Goal: Information Seeking & Learning: Find contact information

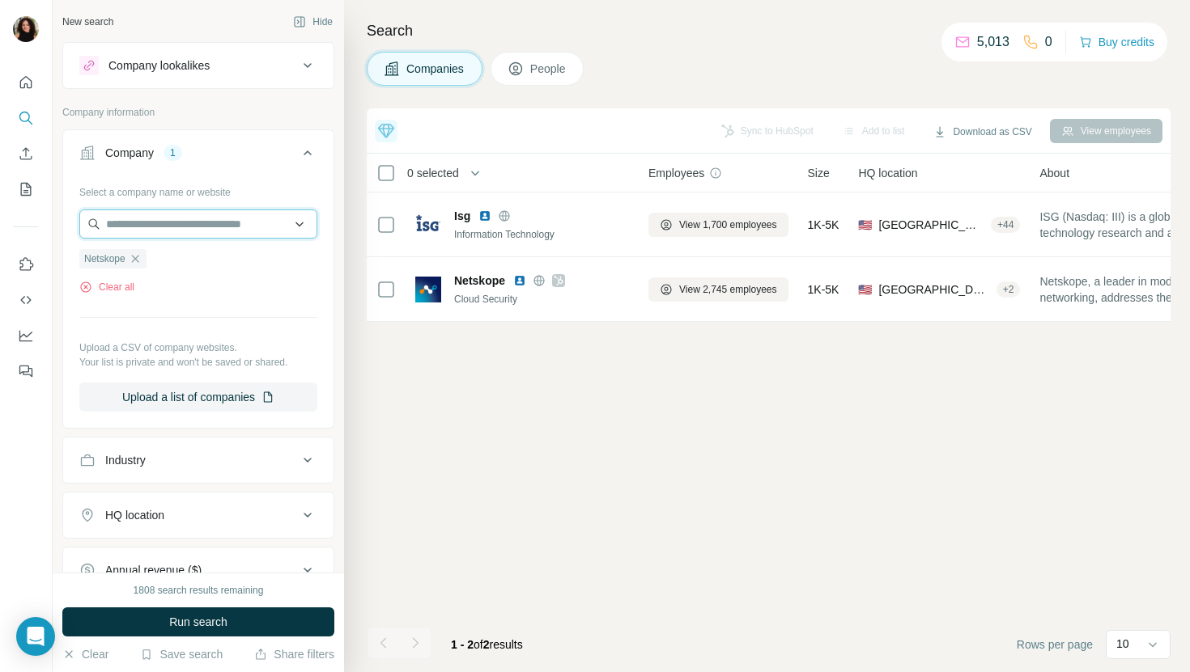
click at [188, 216] on input "text" at bounding box center [198, 224] width 238 height 29
paste input "**********"
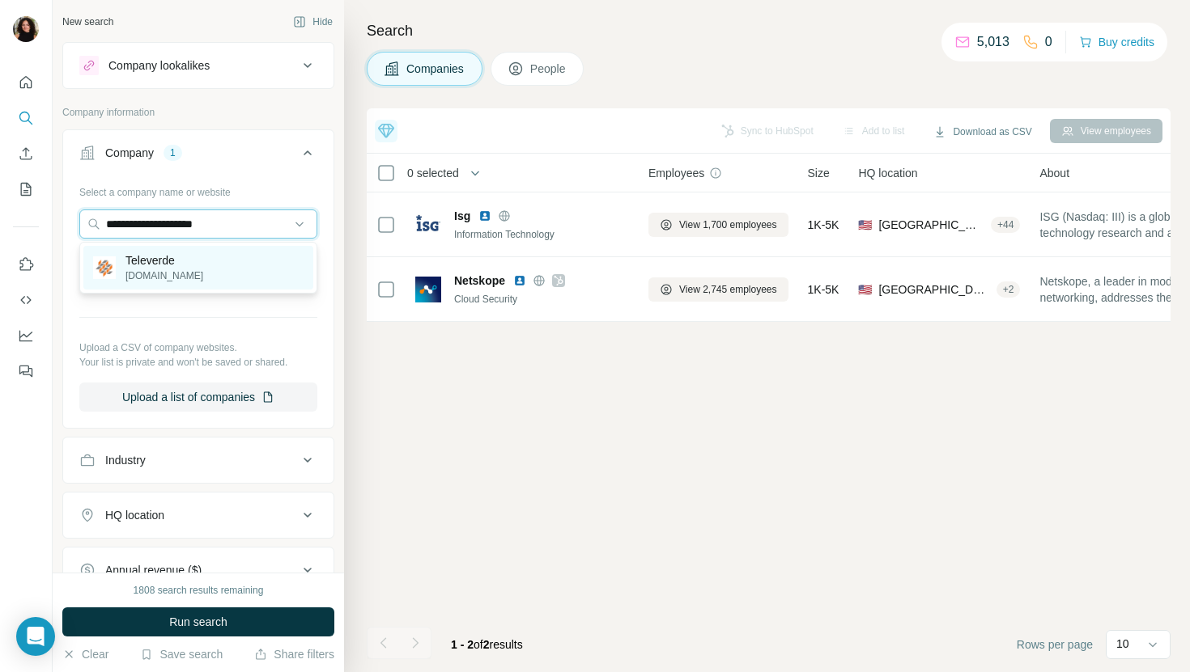
type input "**********"
click at [189, 256] on p "Televerde" at bounding box center [164, 260] width 78 height 16
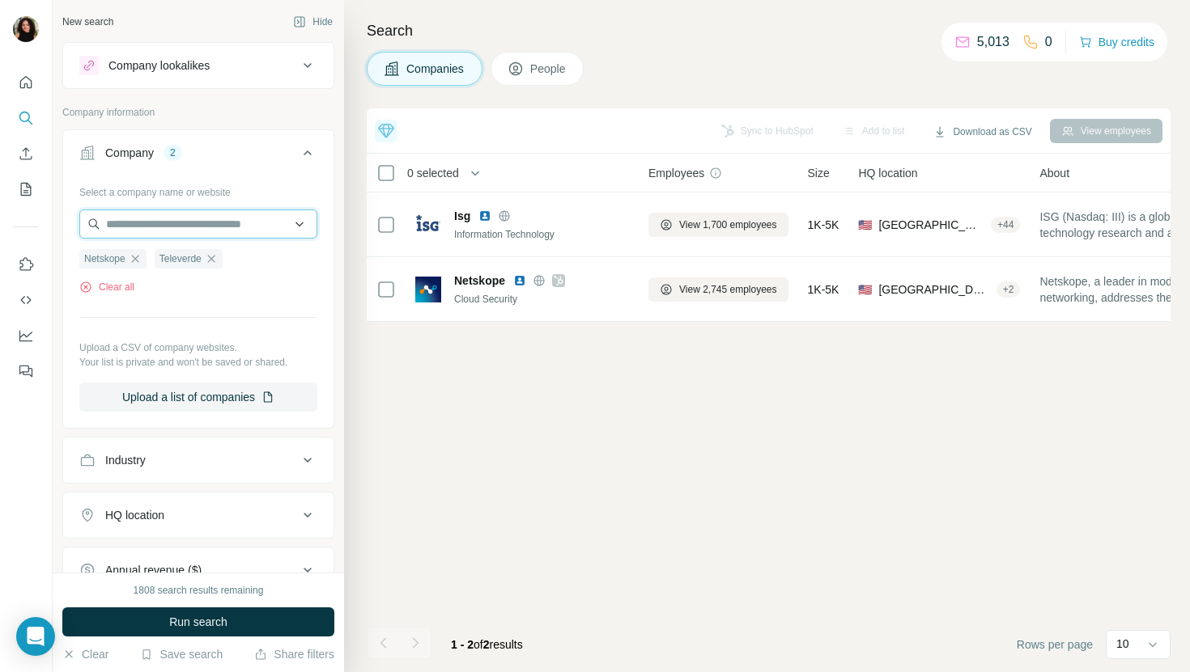
click at [186, 222] on input "text" at bounding box center [198, 224] width 238 height 29
paste input "**********"
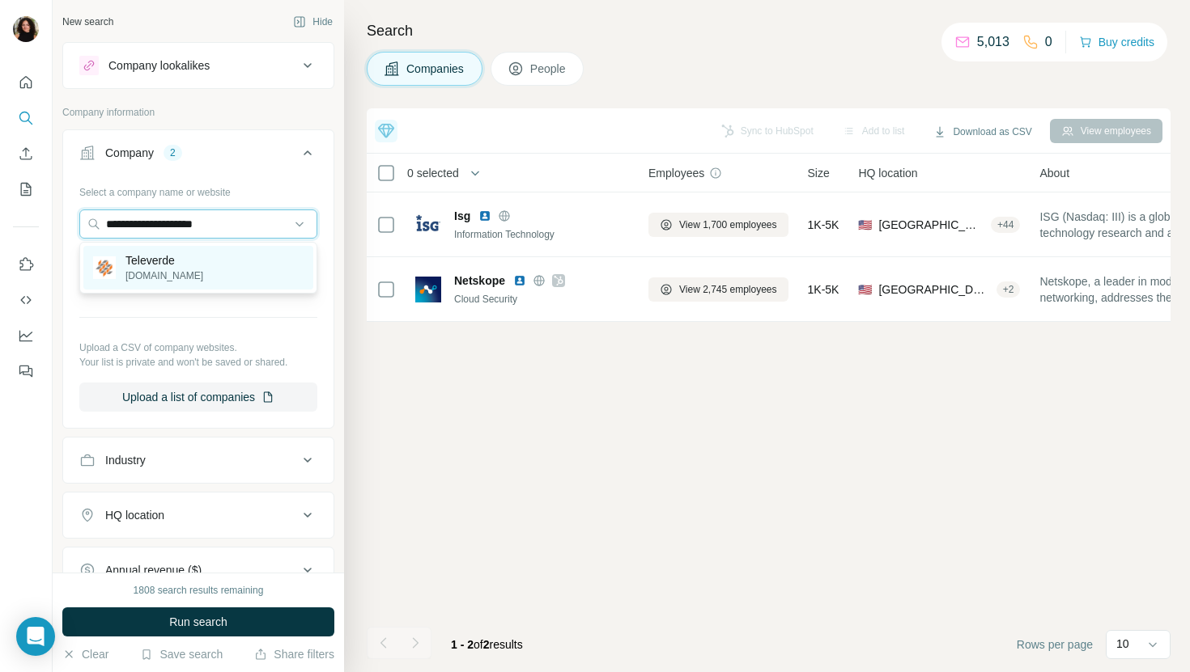
type input "**********"
click at [202, 263] on div "Televerde [DOMAIN_NAME]" at bounding box center [198, 268] width 230 height 44
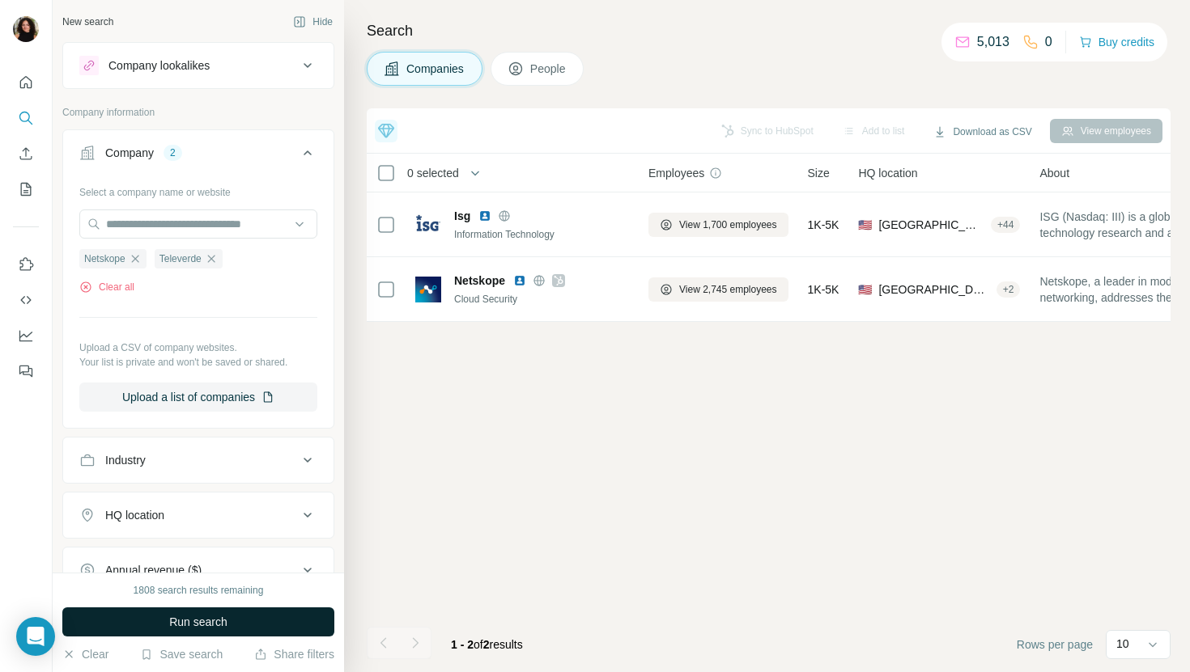
click at [179, 633] on button "Run search" at bounding box center [198, 622] width 272 height 29
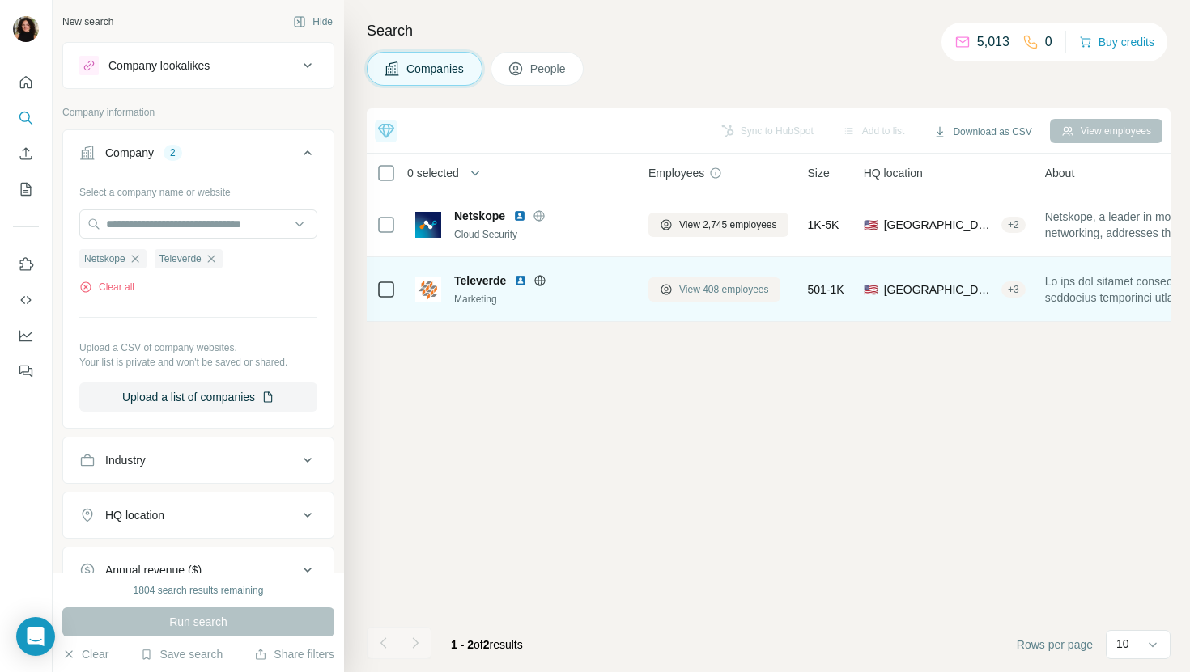
click at [740, 291] on span "View 408 employees" at bounding box center [724, 289] width 90 height 15
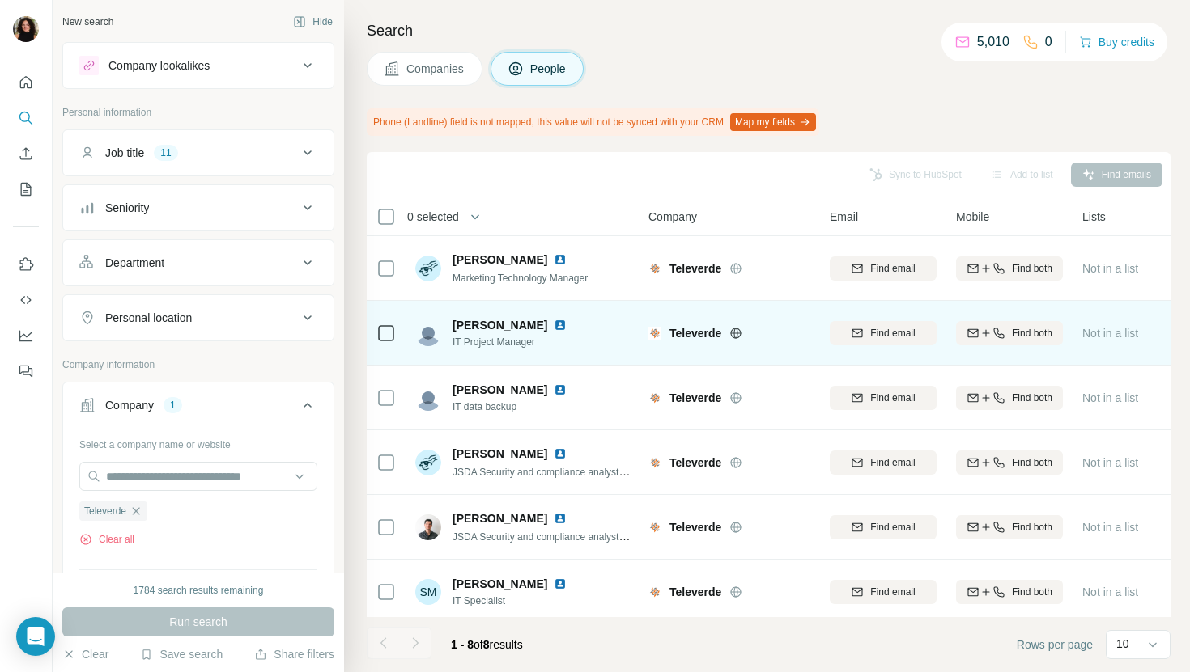
click at [563, 328] on img at bounding box center [560, 325] width 13 height 13
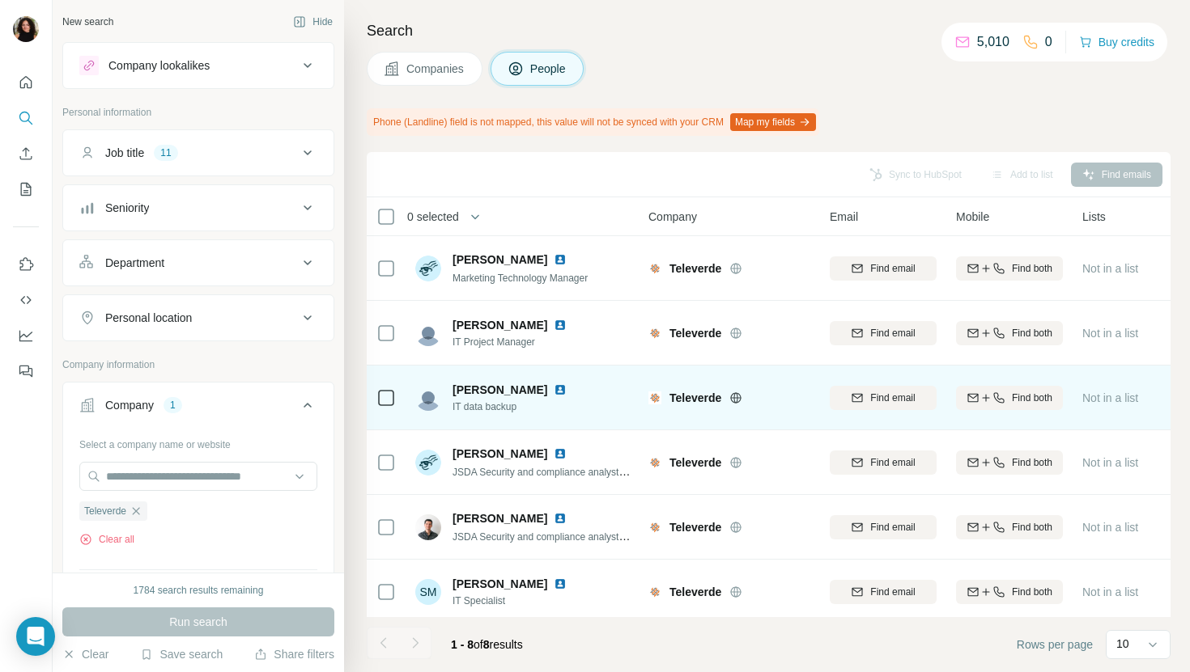
scroll to position [137, 0]
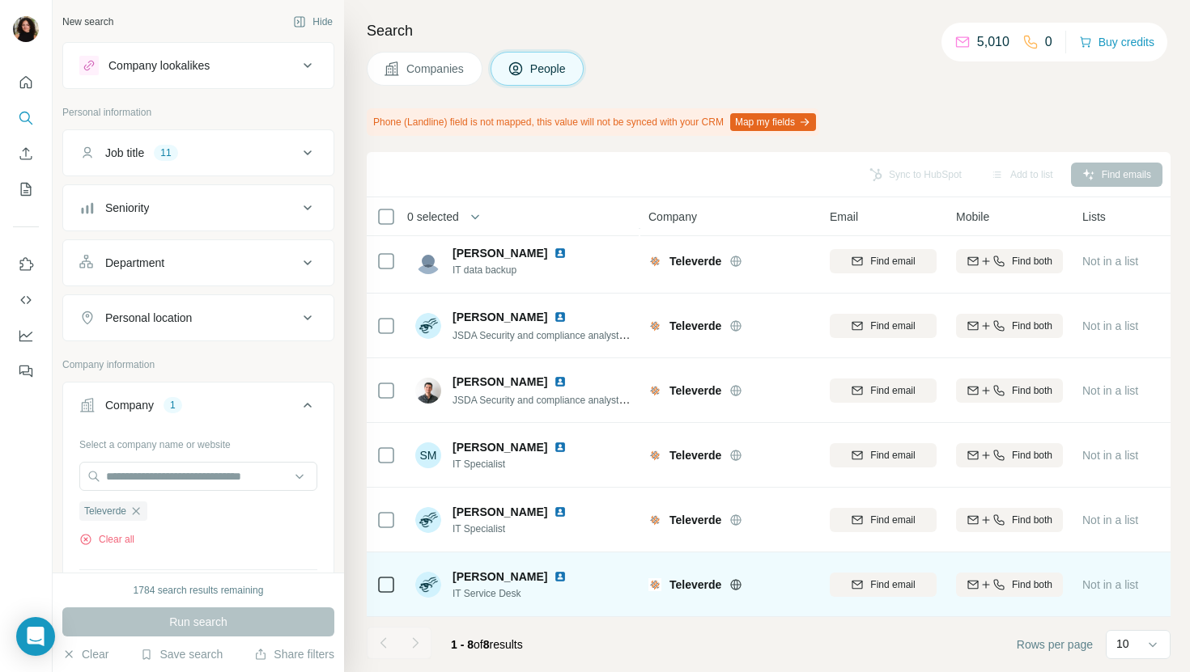
click at [555, 576] on img at bounding box center [560, 576] width 13 height 13
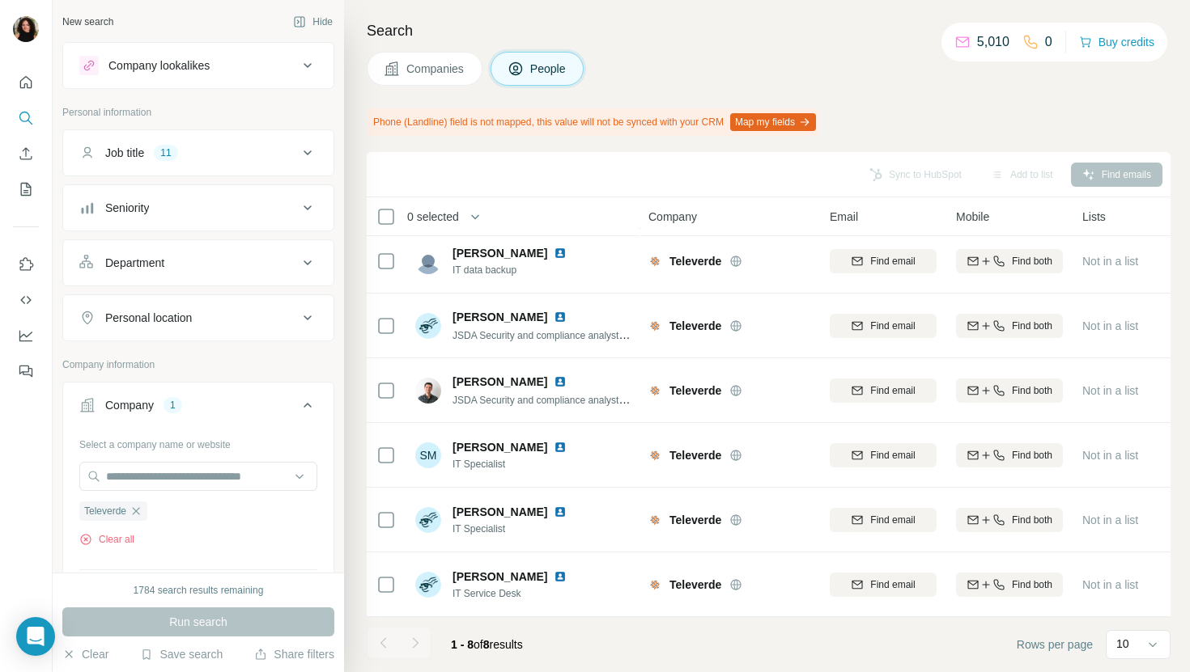
click at [409, 77] on button "Companies" at bounding box center [425, 69] width 116 height 34
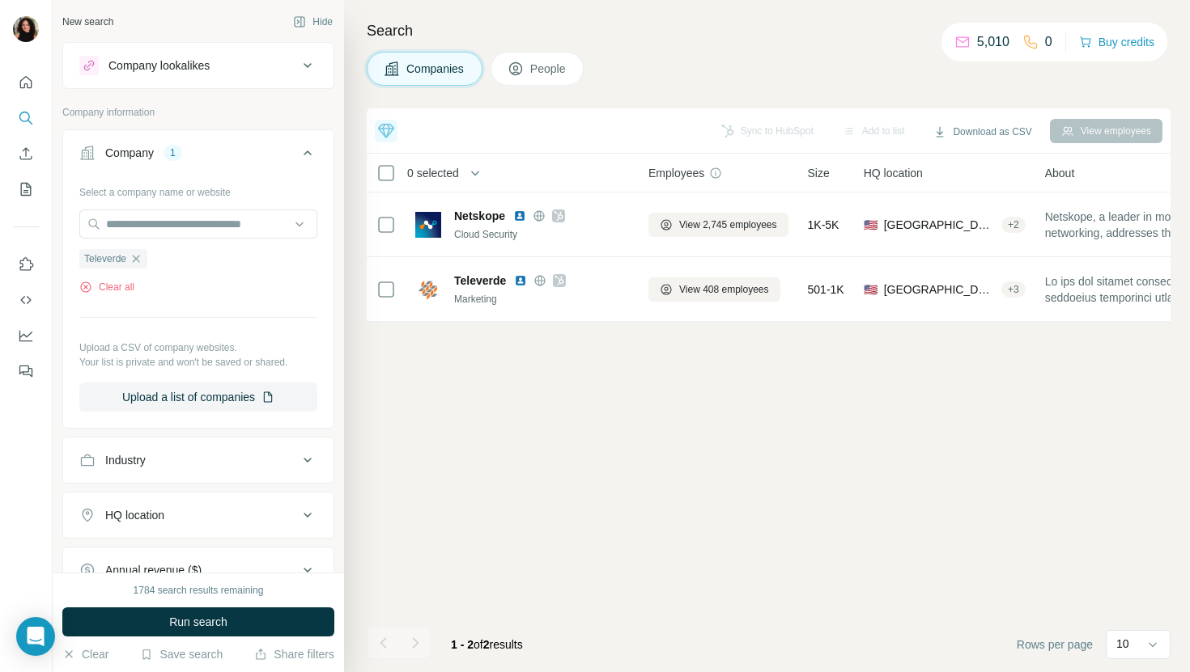
scroll to position [0, 0]
click at [218, 225] on input "text" at bounding box center [198, 224] width 238 height 29
paste input "**********"
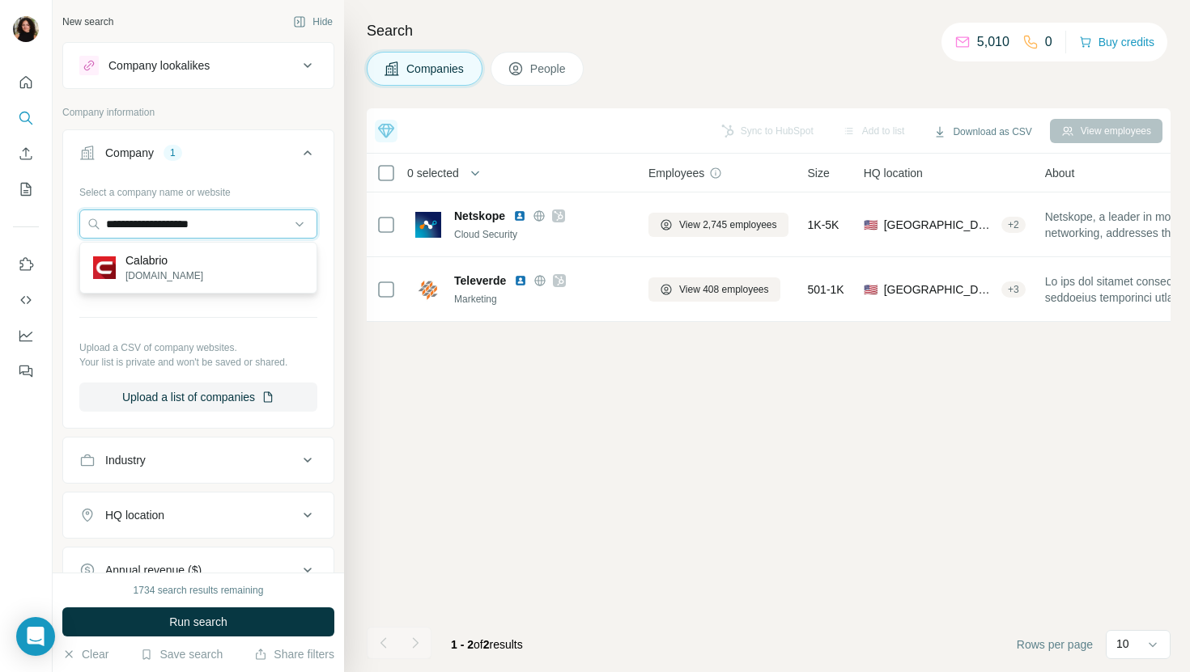
type input "**********"
click at [268, 261] on div "Calabrio [DOMAIN_NAME]" at bounding box center [198, 268] width 230 height 44
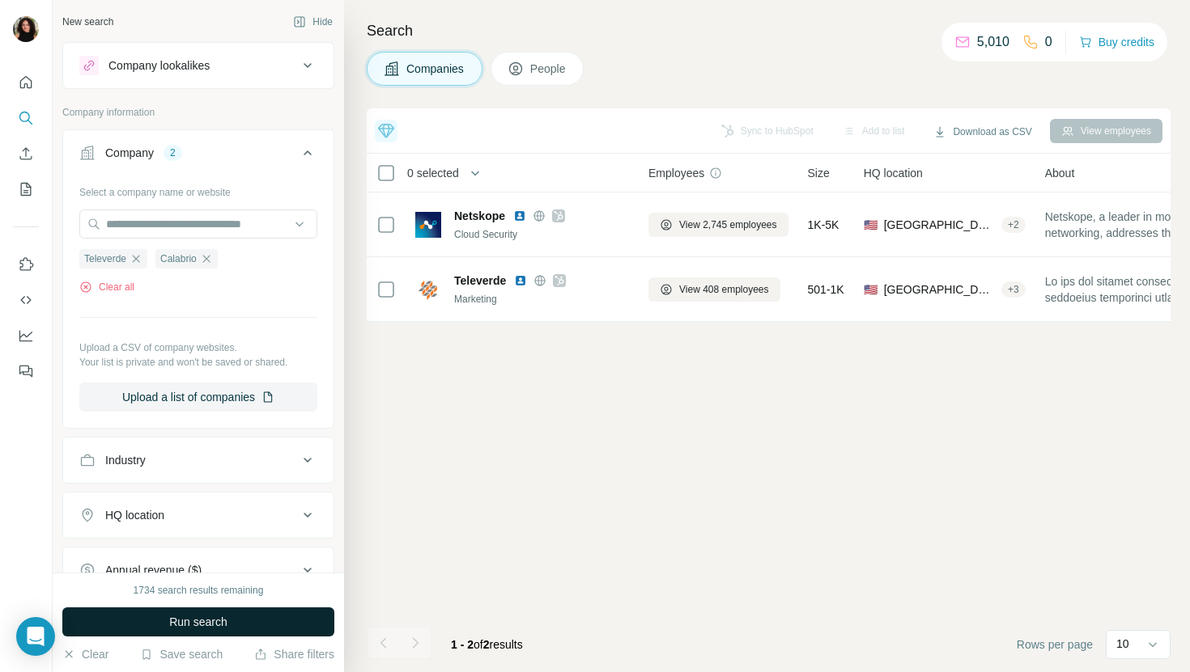
click at [176, 621] on span "Run search" at bounding box center [198, 622] width 58 height 16
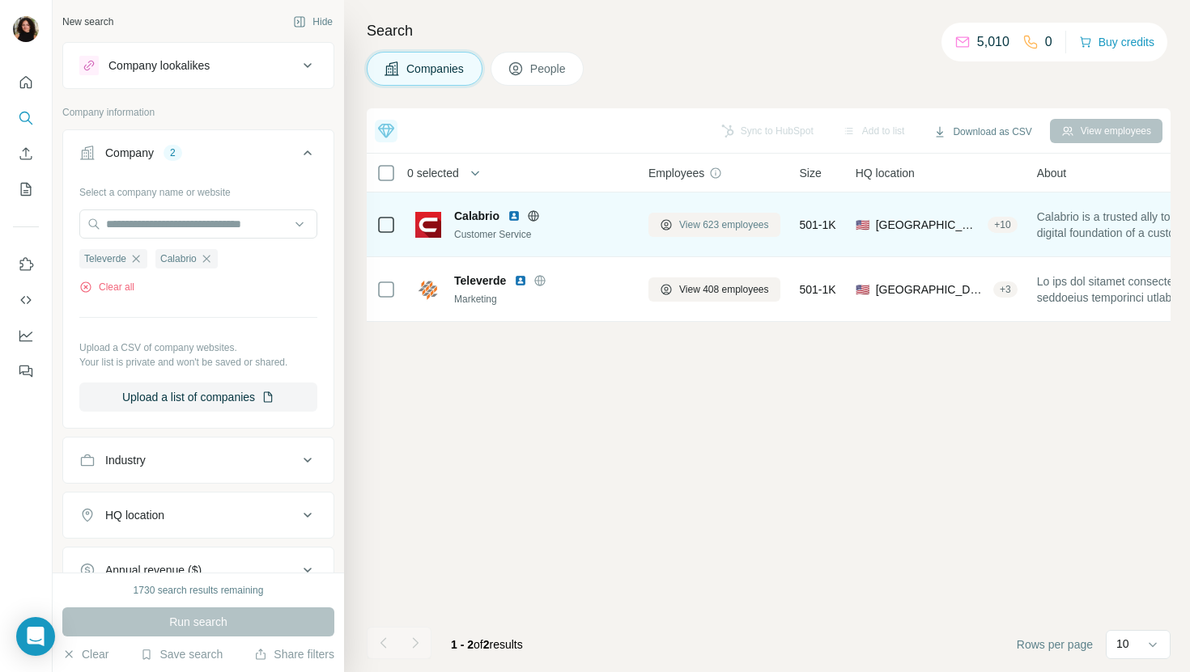
click at [711, 218] on span "View 623 employees" at bounding box center [724, 225] width 90 height 15
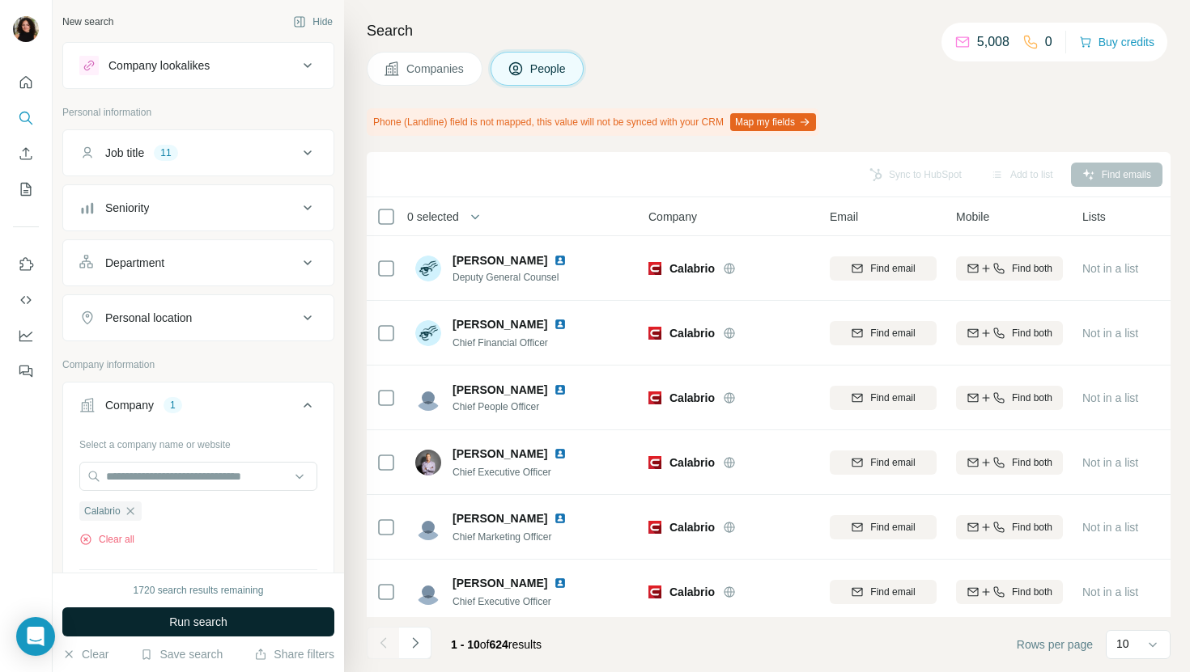
click at [207, 615] on span "Run search" at bounding box center [198, 622] width 58 height 16
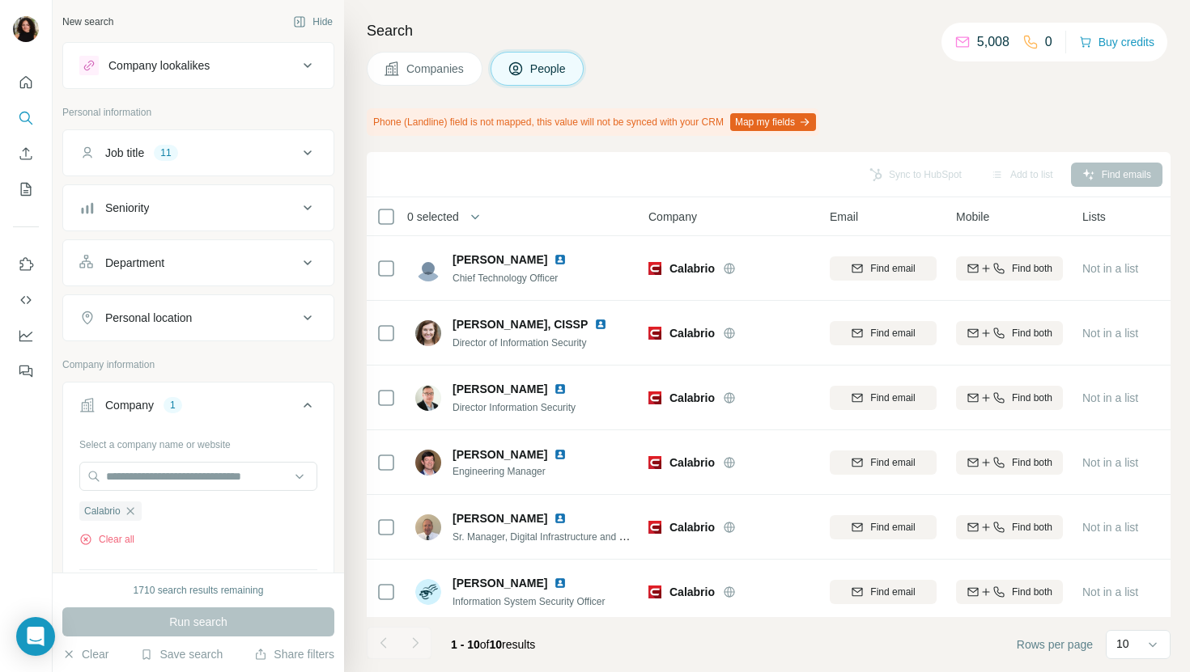
click at [430, 72] on span "Companies" at bounding box center [435, 69] width 59 height 16
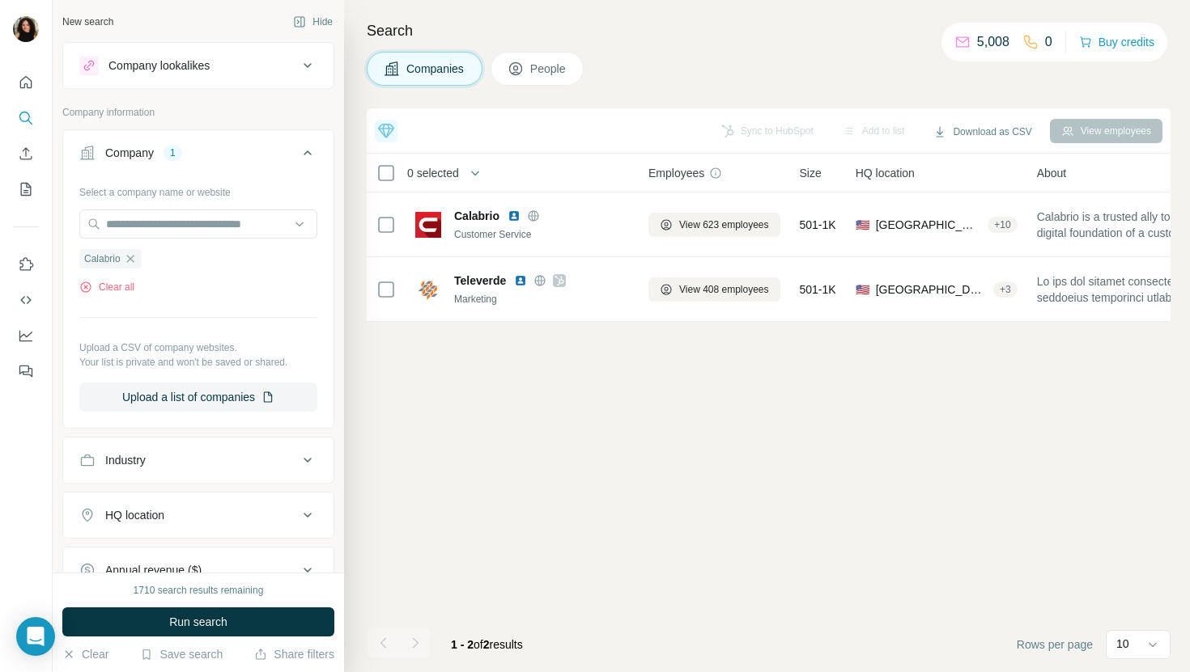
click at [562, 62] on span "People" at bounding box center [548, 69] width 37 height 16
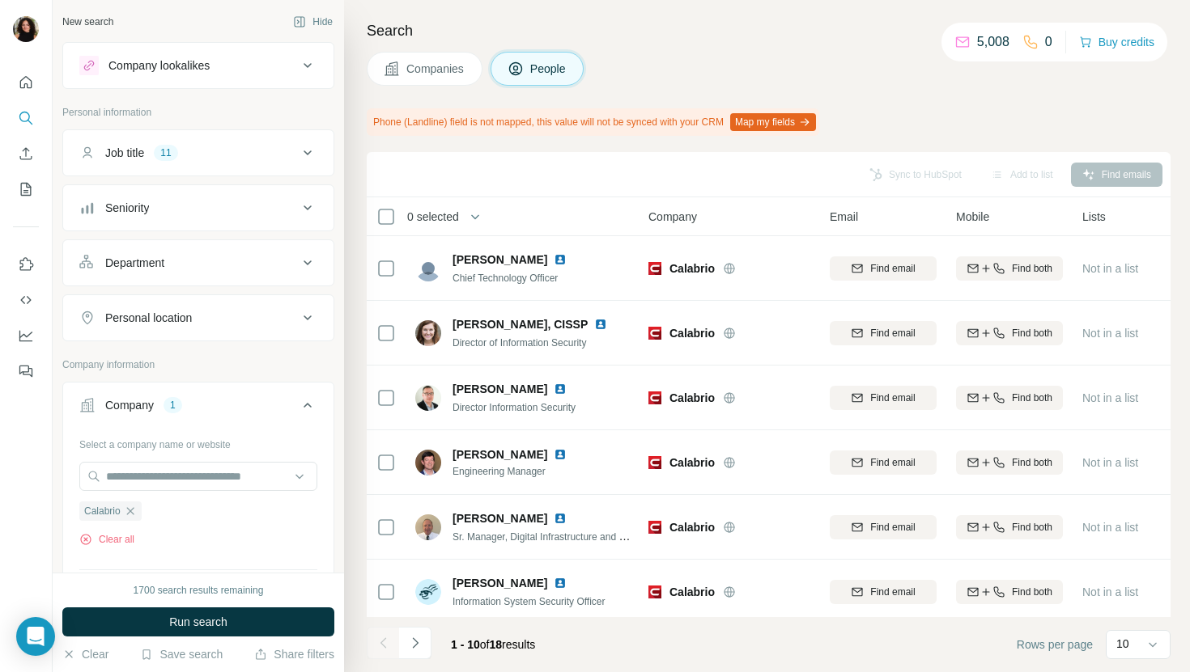
click at [456, 65] on span "Companies" at bounding box center [435, 69] width 59 height 16
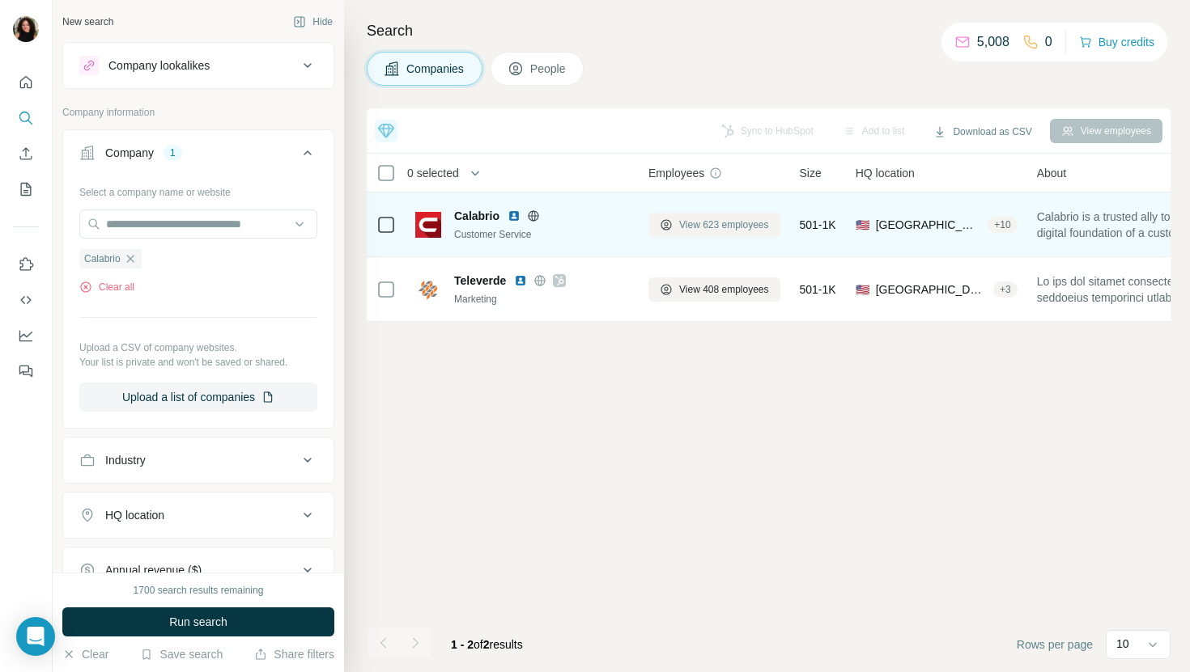
click at [681, 215] on button "View 623 employees" at bounding box center [714, 225] width 132 height 24
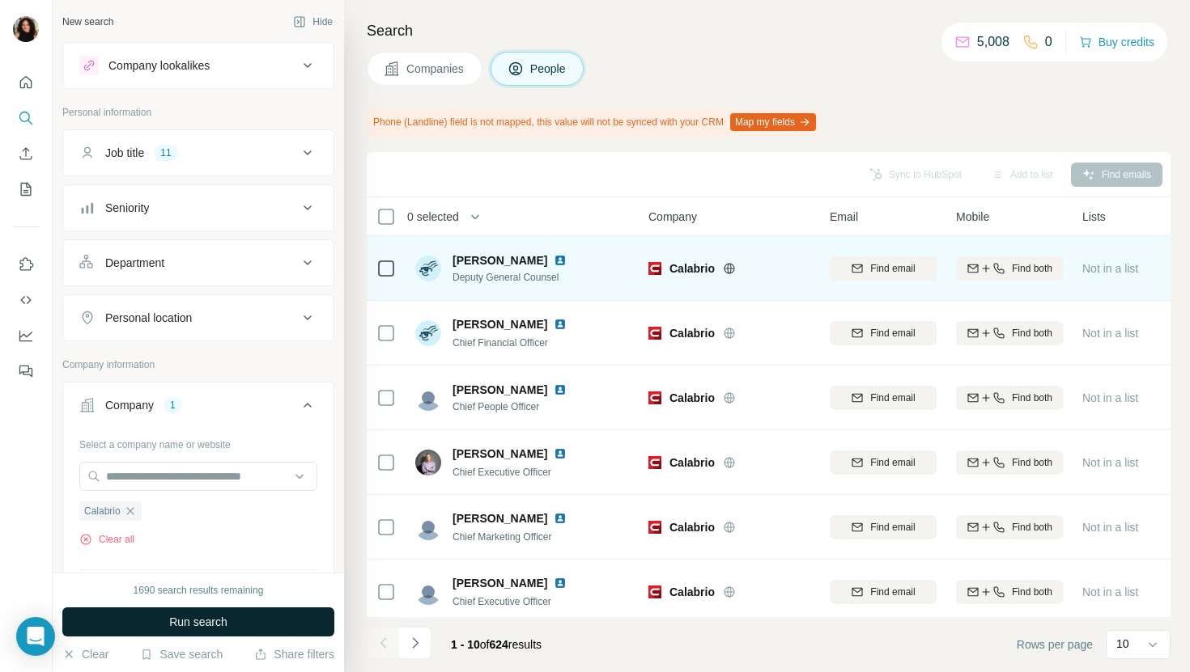
click at [245, 631] on button "Run search" at bounding box center [198, 622] width 272 height 29
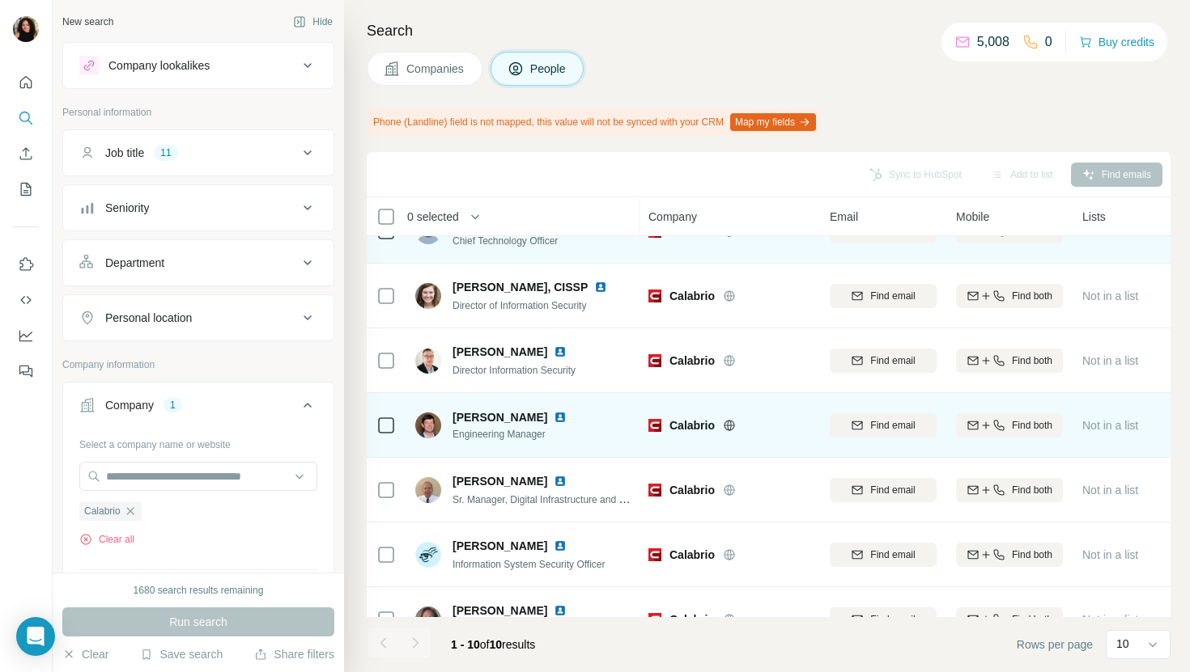
scroll to position [58, 0]
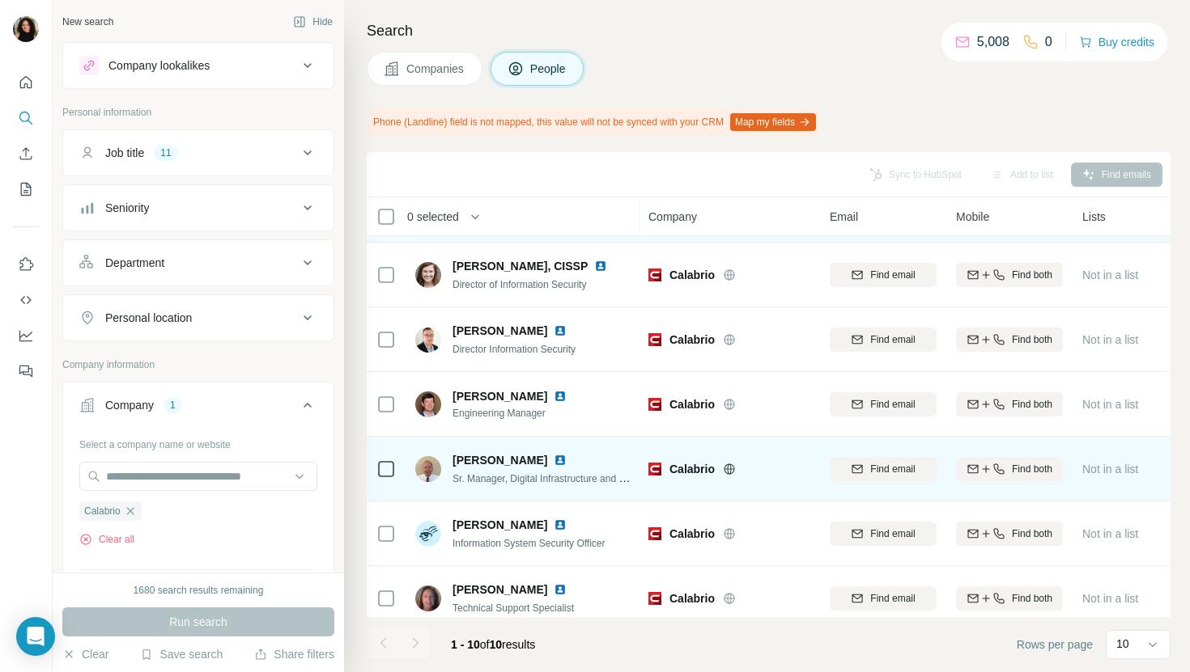
click at [554, 459] on img at bounding box center [560, 460] width 13 height 13
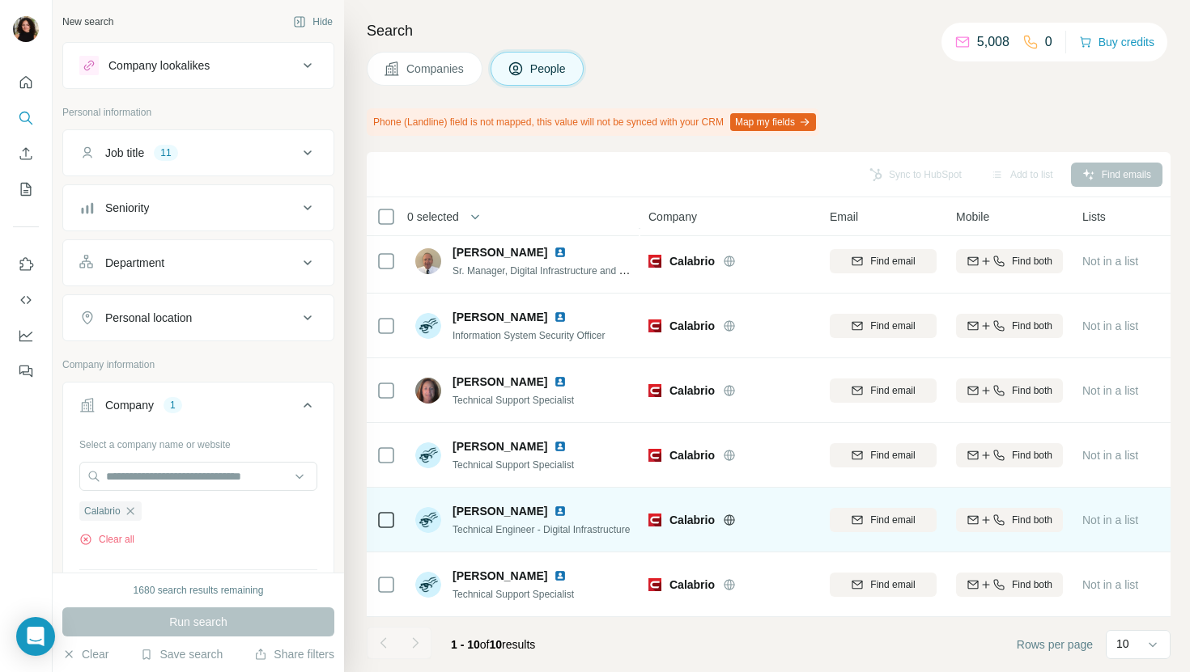
scroll to position [0, 0]
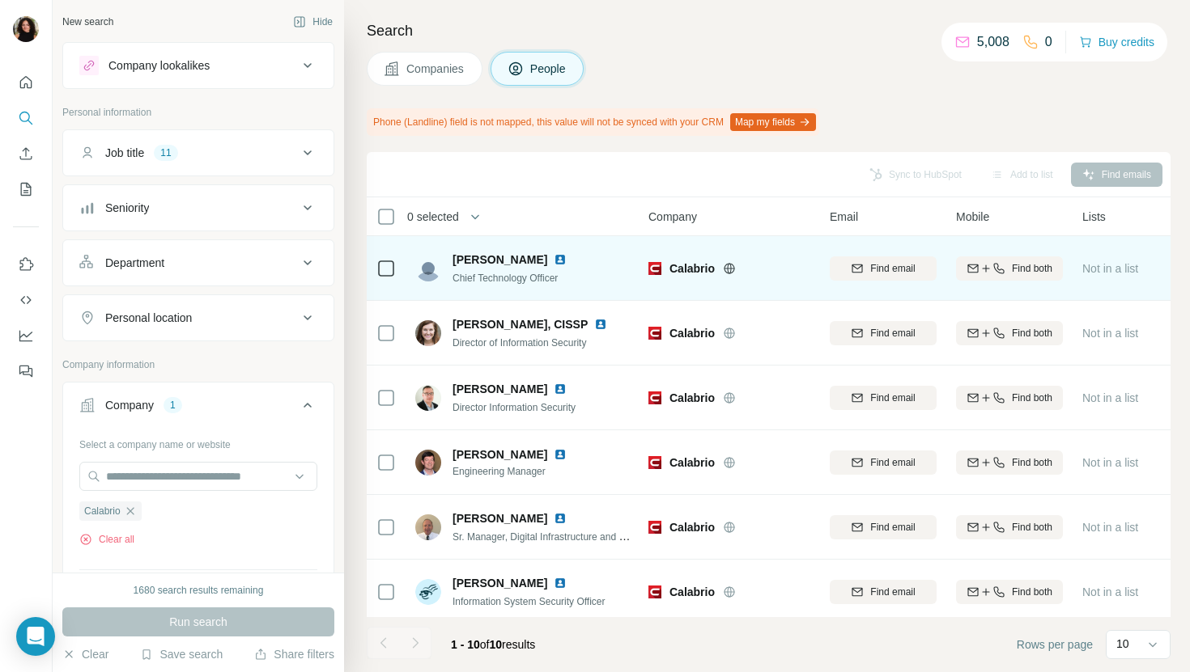
click at [554, 262] on img at bounding box center [560, 259] width 13 height 13
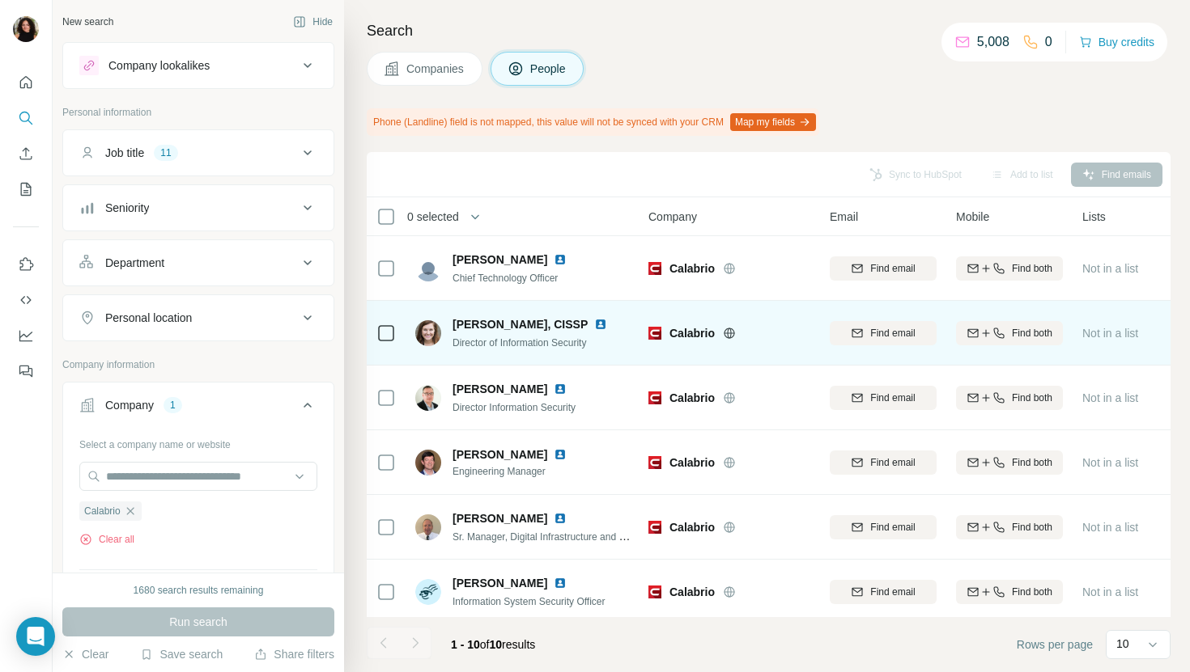
click at [594, 320] on img at bounding box center [600, 324] width 13 height 13
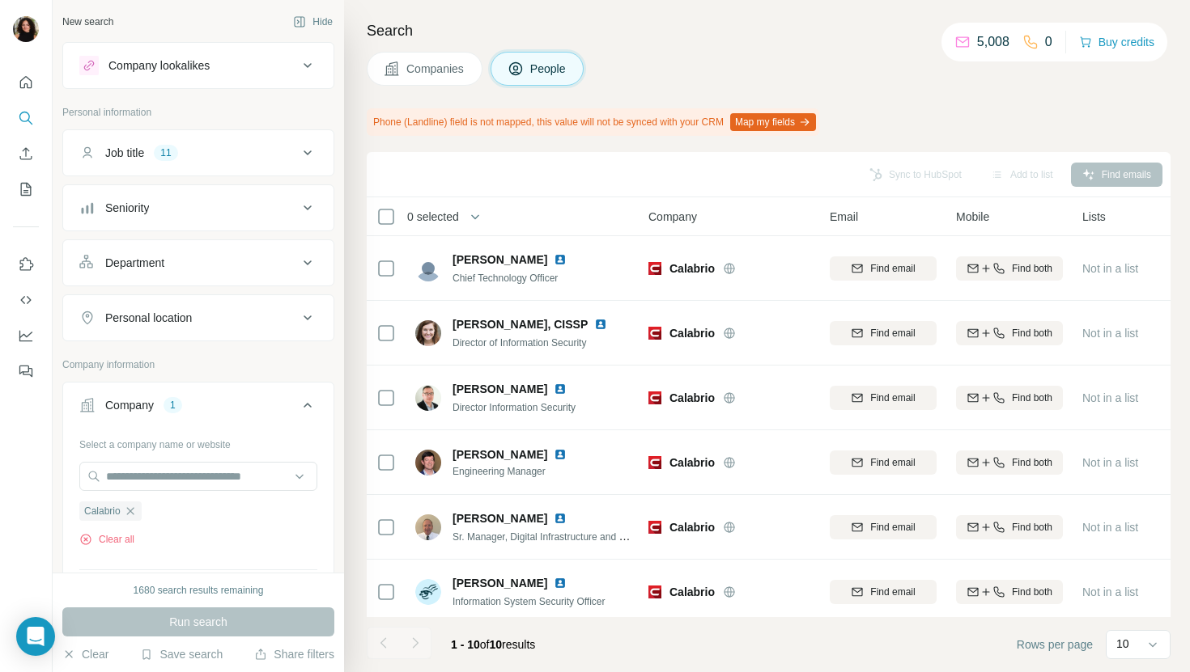
click at [424, 61] on span "Companies" at bounding box center [435, 69] width 59 height 16
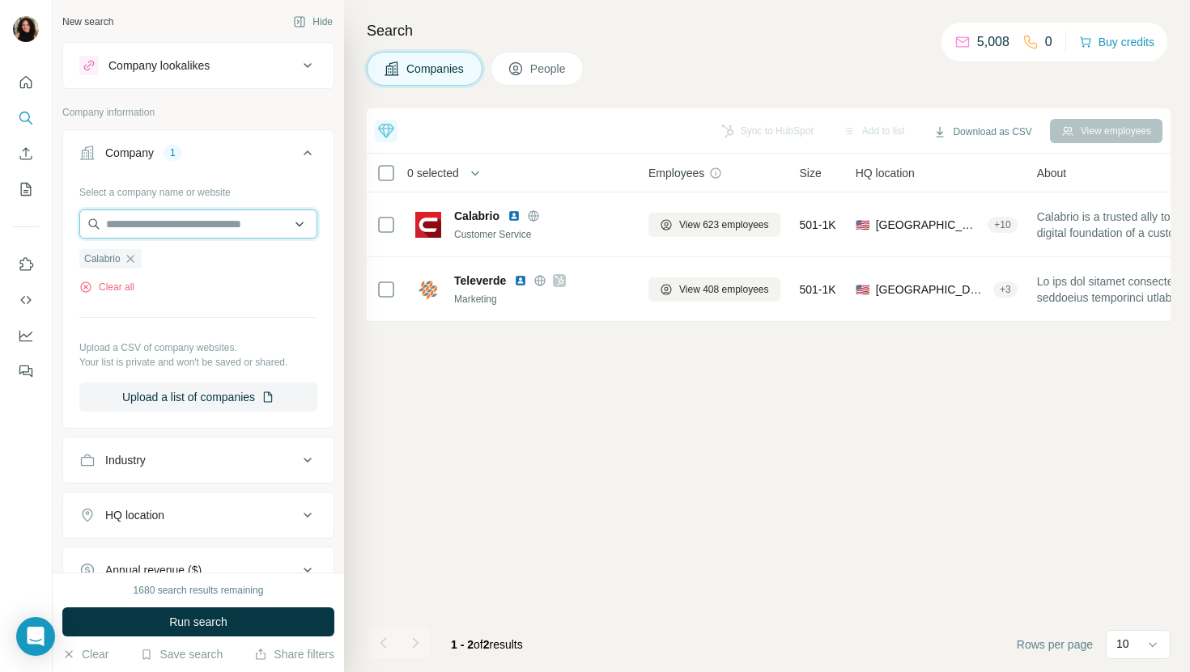
click at [198, 216] on input "text" at bounding box center [198, 224] width 238 height 29
paste input "**********"
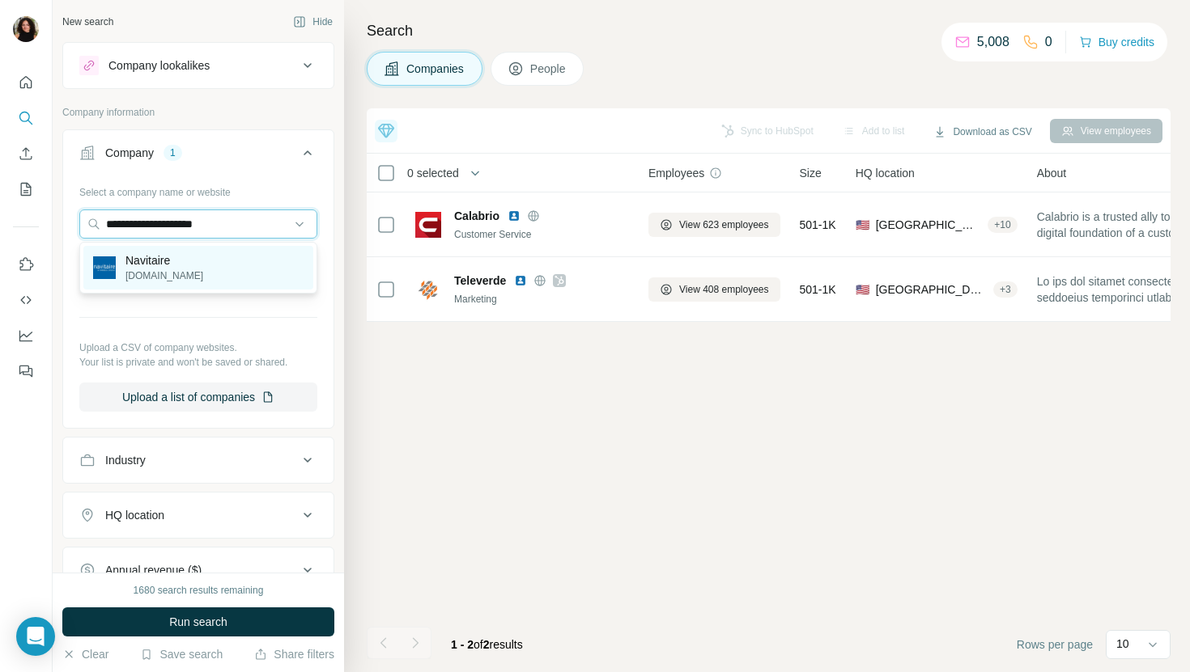
type input "**********"
click at [244, 267] on div "Navitaire [DOMAIN_NAME]" at bounding box center [198, 268] width 230 height 44
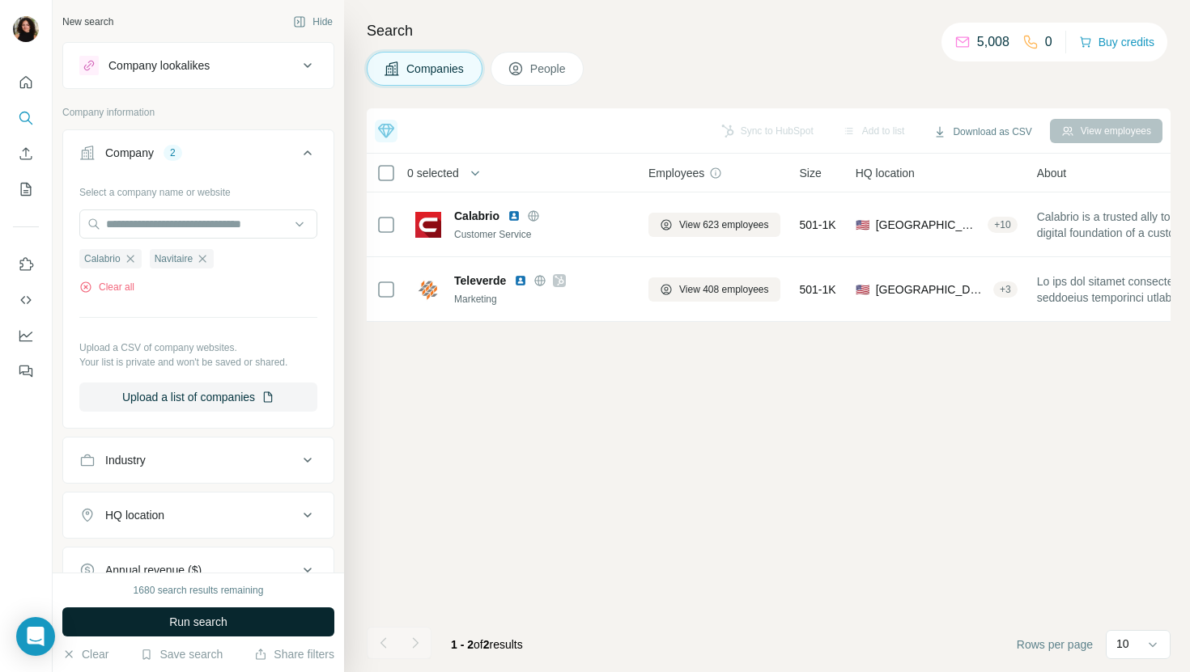
click at [209, 628] on span "Run search" at bounding box center [198, 622] width 58 height 16
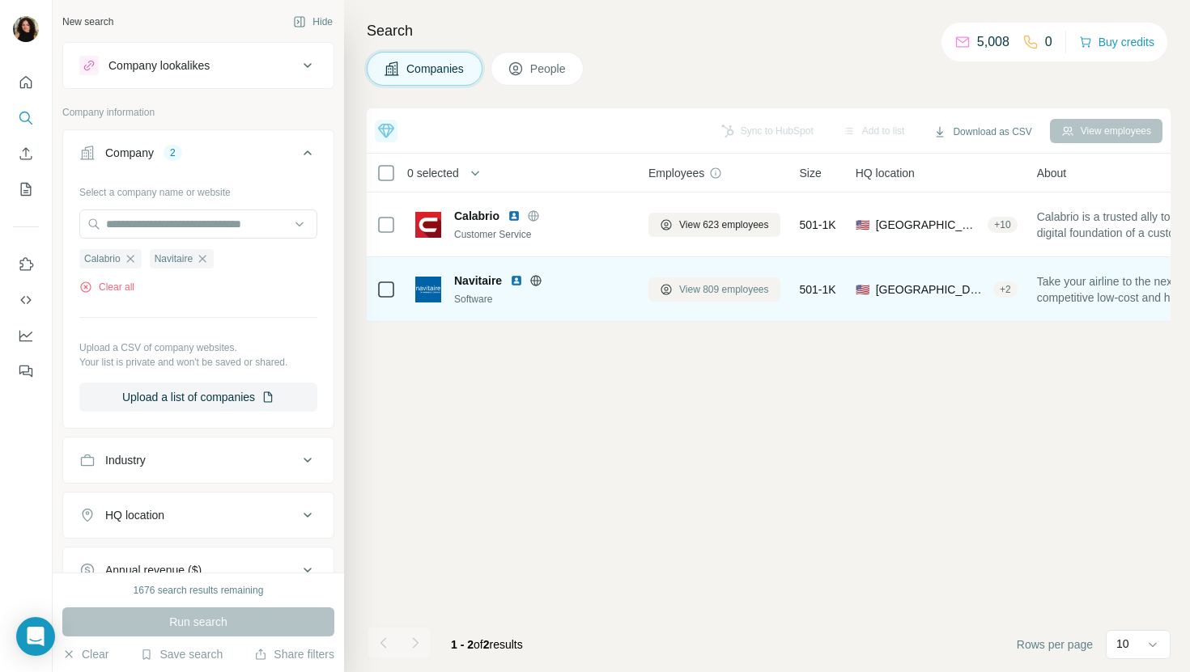
click at [730, 291] on span "View 809 employees" at bounding box center [724, 289] width 90 height 15
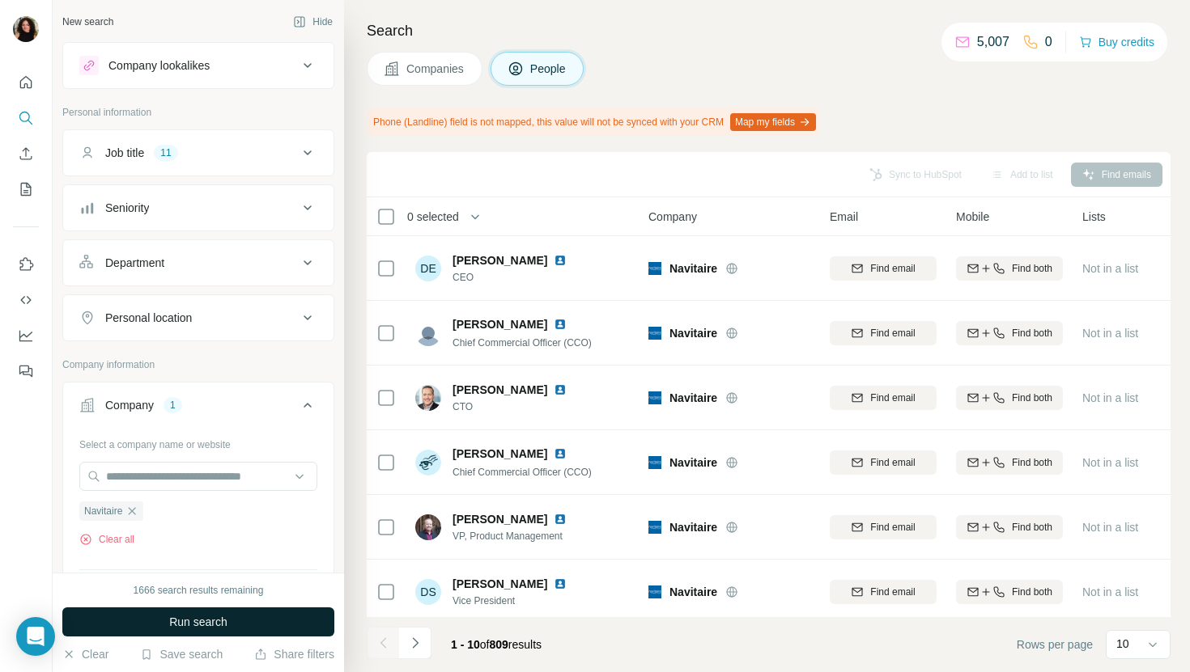
click at [205, 625] on span "Run search" at bounding box center [198, 622] width 58 height 16
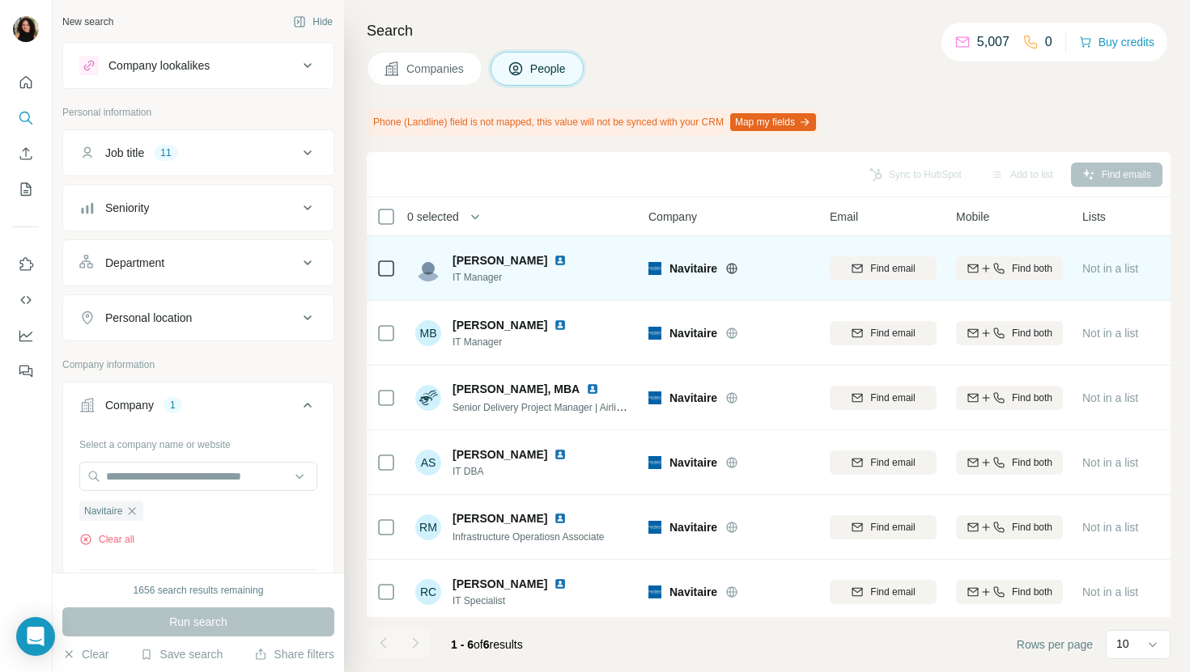
click at [554, 256] on img at bounding box center [560, 260] width 13 height 13
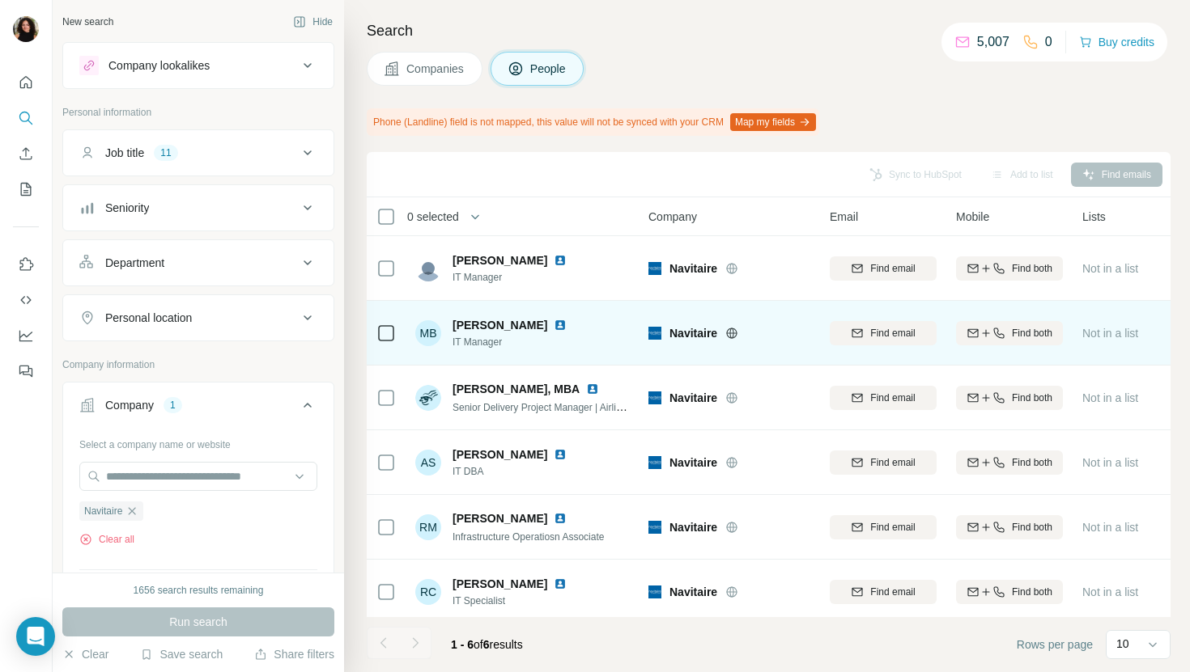
click at [554, 320] on img at bounding box center [560, 325] width 13 height 13
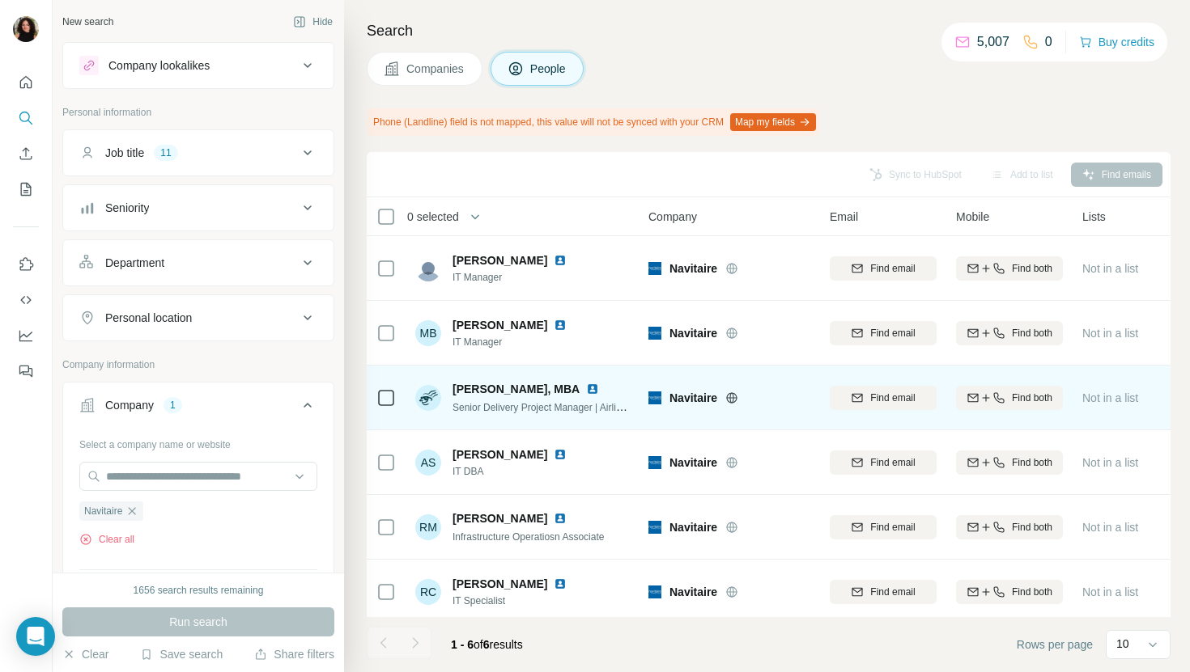
click at [586, 388] on img at bounding box center [592, 389] width 13 height 13
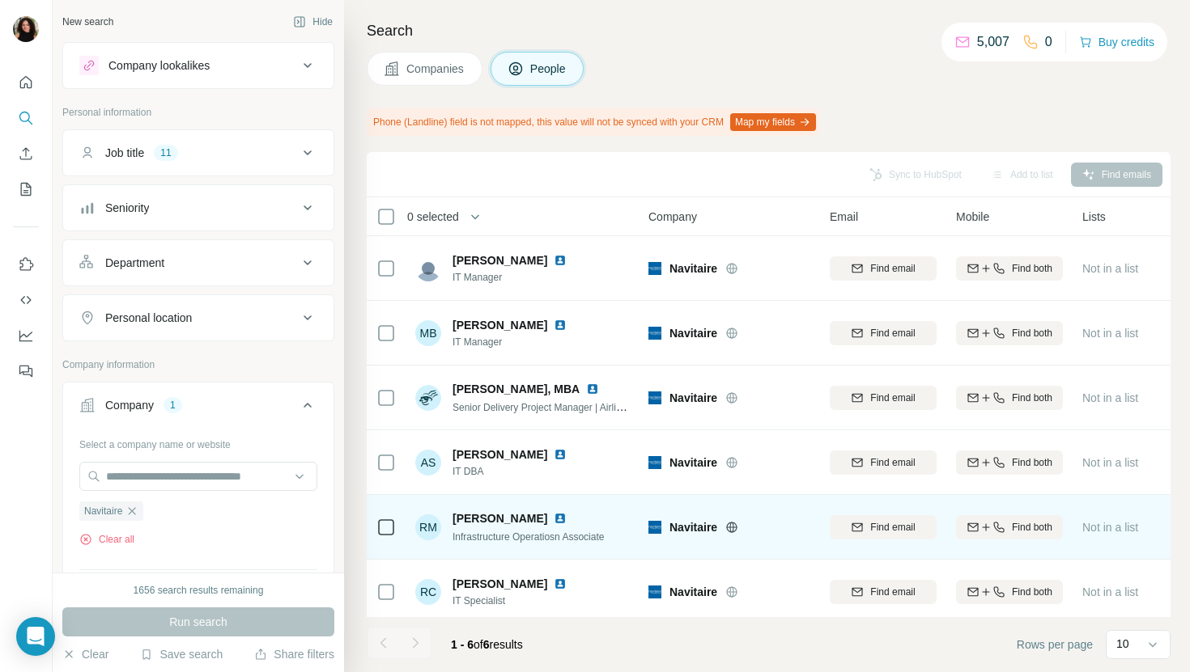
click at [561, 519] on img at bounding box center [560, 518] width 13 height 13
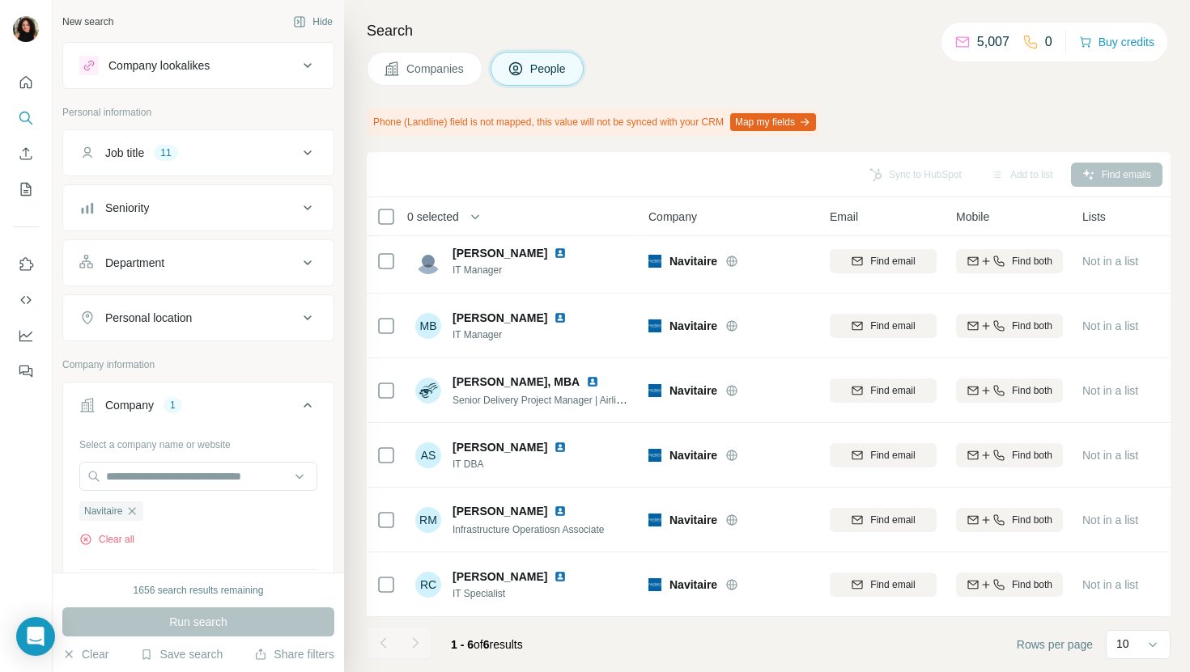
click at [409, 49] on div "Search Companies People Phone (Landline) field is not mapped, this value will n…" at bounding box center [767, 336] width 846 height 672
click at [415, 71] on span "Companies" at bounding box center [435, 69] width 59 height 16
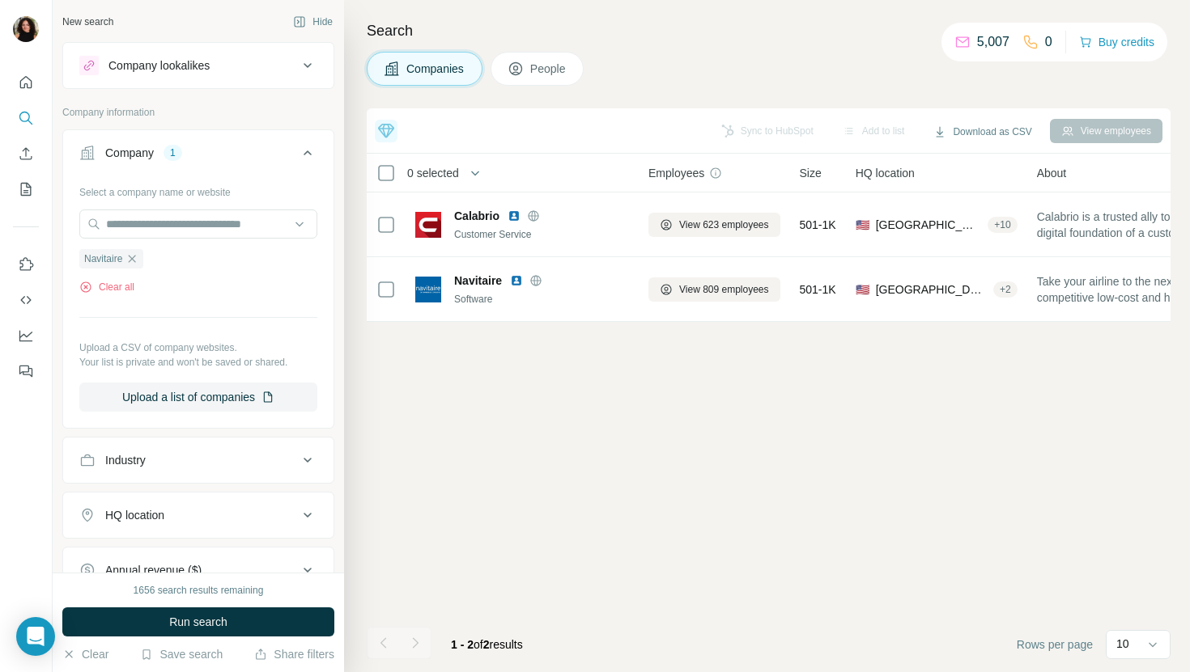
scroll to position [0, 0]
click at [240, 218] on input "text" at bounding box center [198, 224] width 238 height 29
paste input "**********"
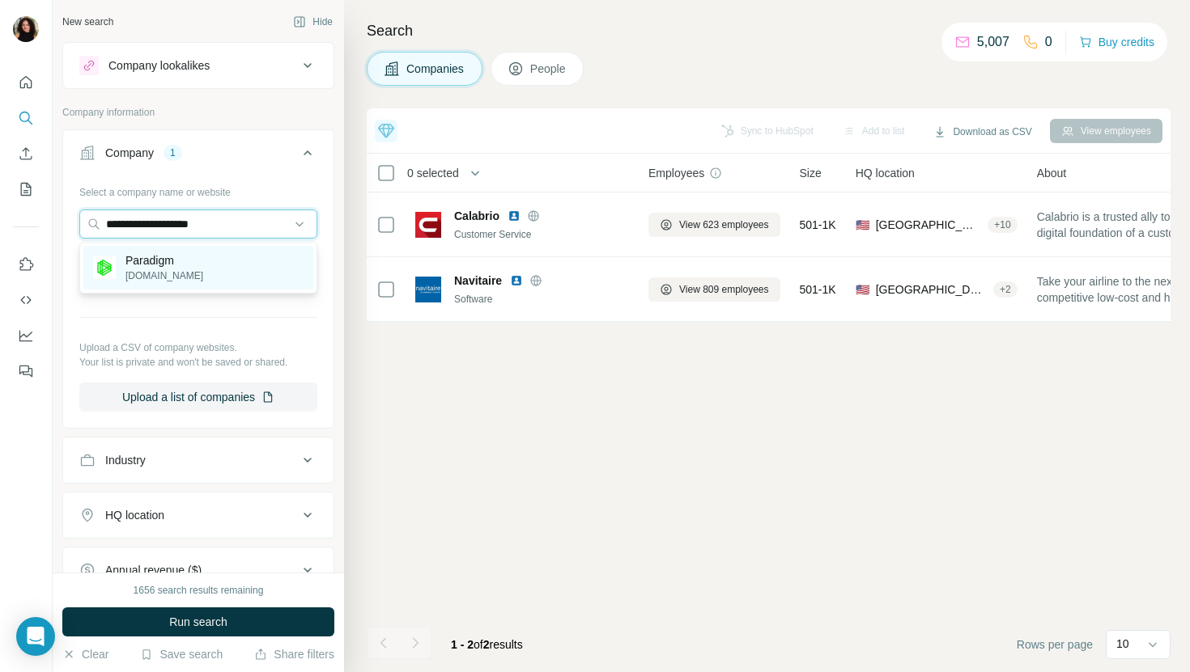
type input "**********"
click at [268, 265] on div "Paradigm [DOMAIN_NAME]" at bounding box center [198, 268] width 230 height 44
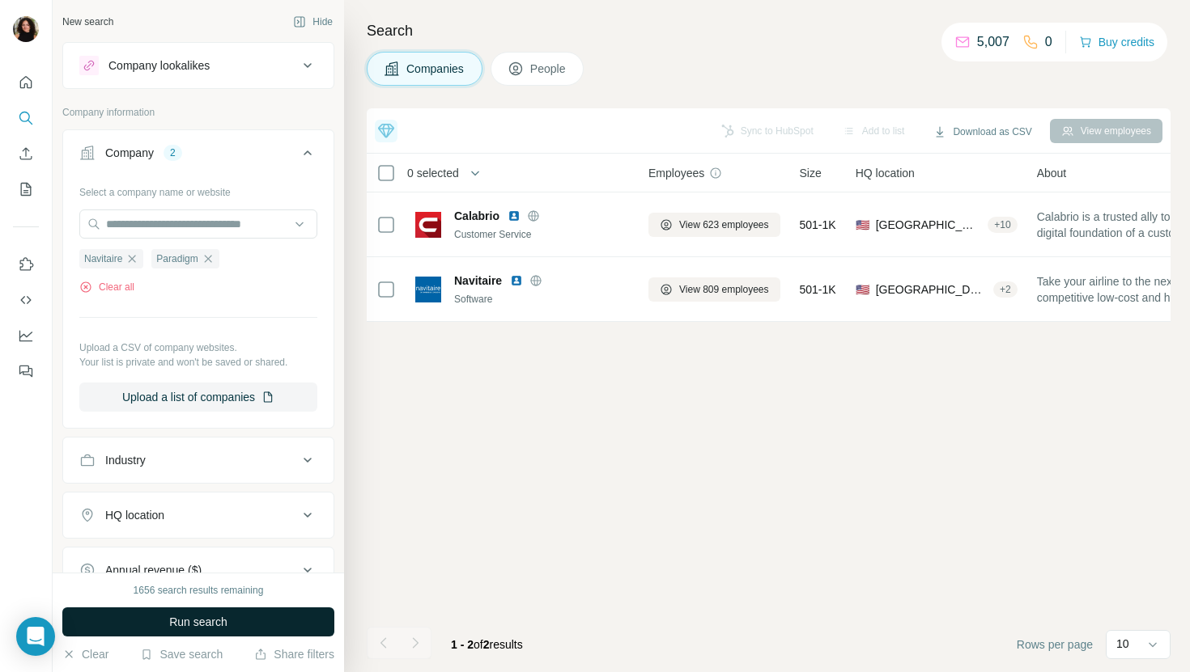
click at [214, 616] on span "Run search" at bounding box center [198, 622] width 58 height 16
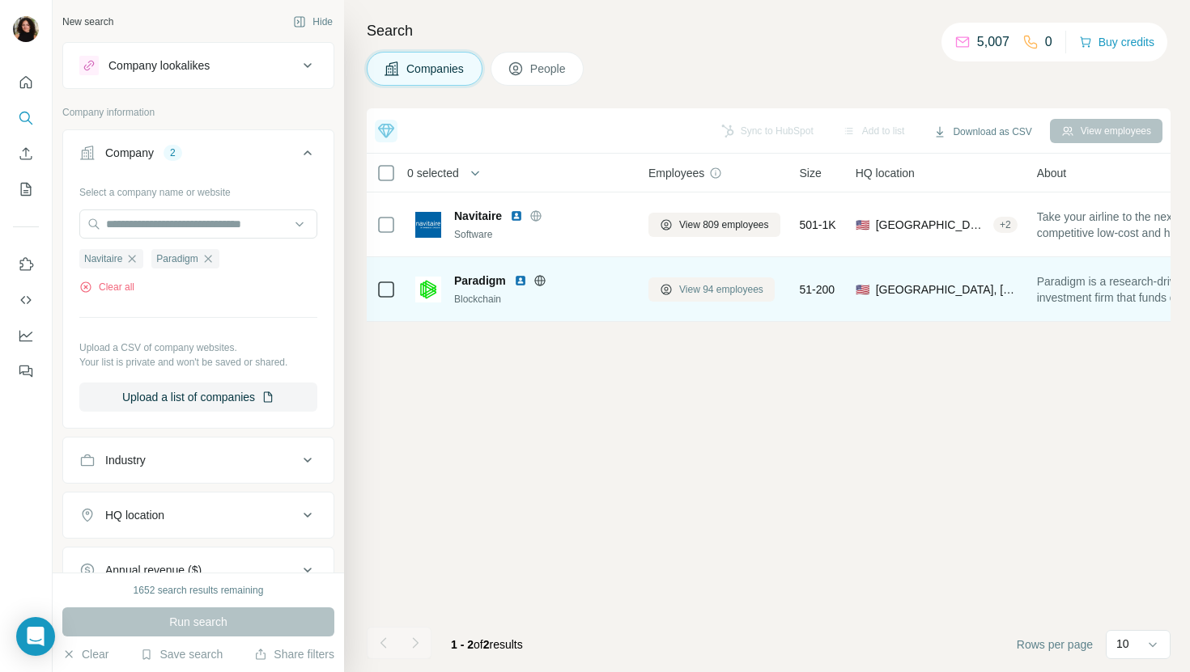
click at [740, 285] on span "View 94 employees" at bounding box center [721, 289] width 84 height 15
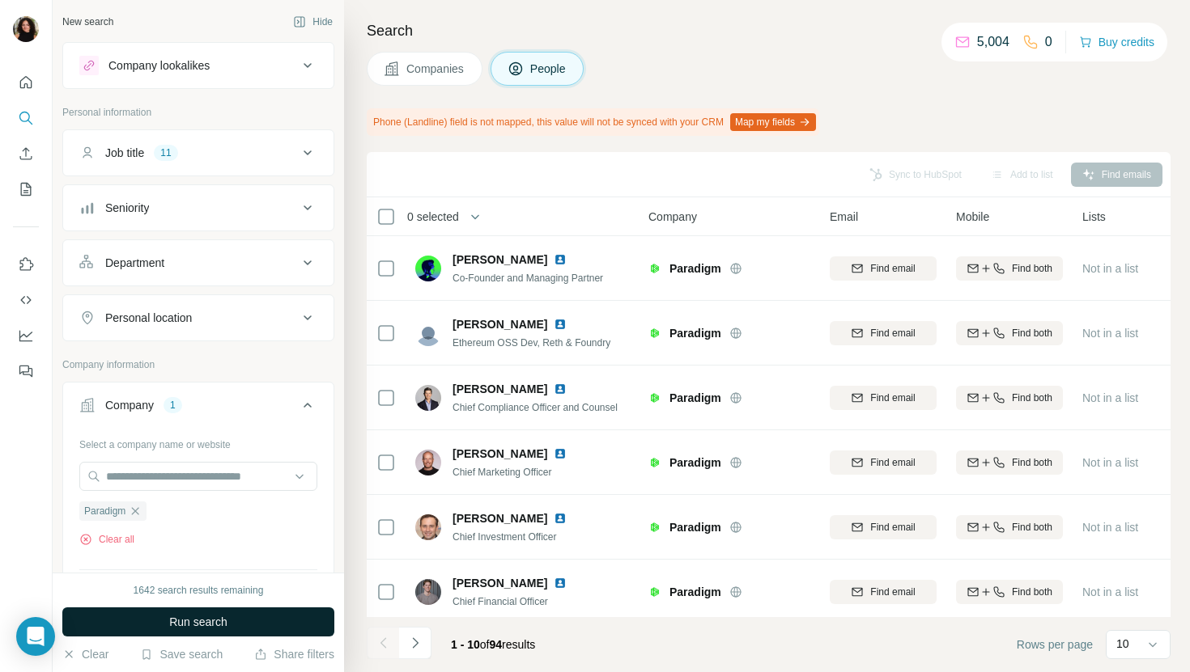
click at [312, 609] on button "Run search" at bounding box center [198, 622] width 272 height 29
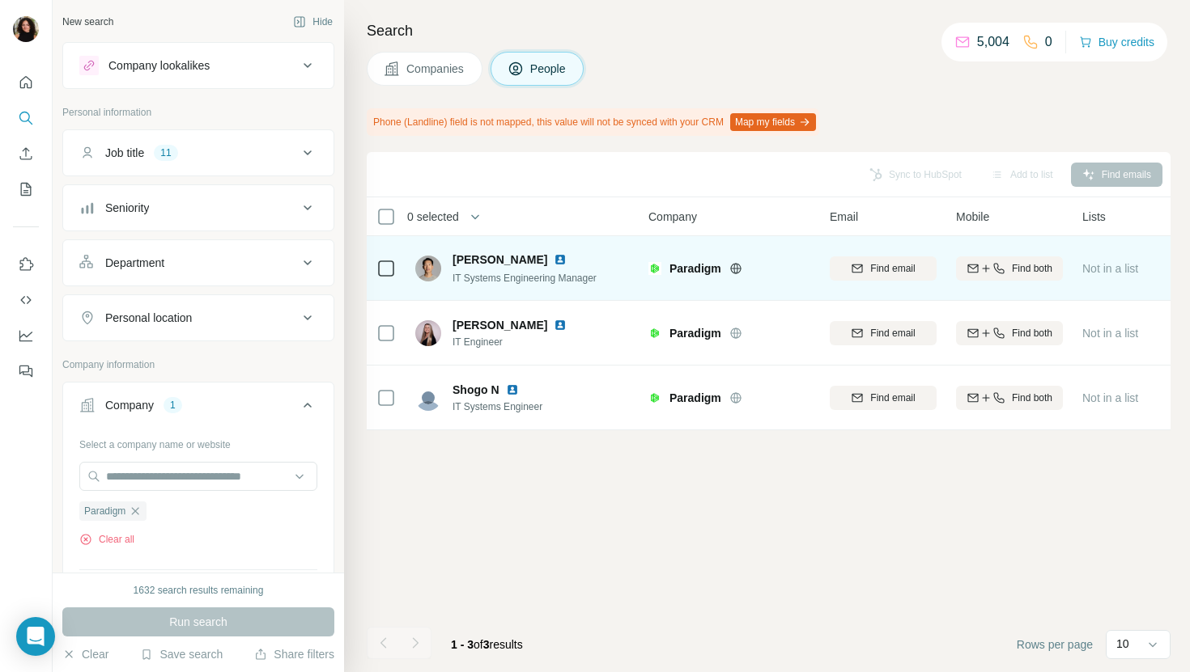
click at [554, 262] on img at bounding box center [560, 259] width 13 height 13
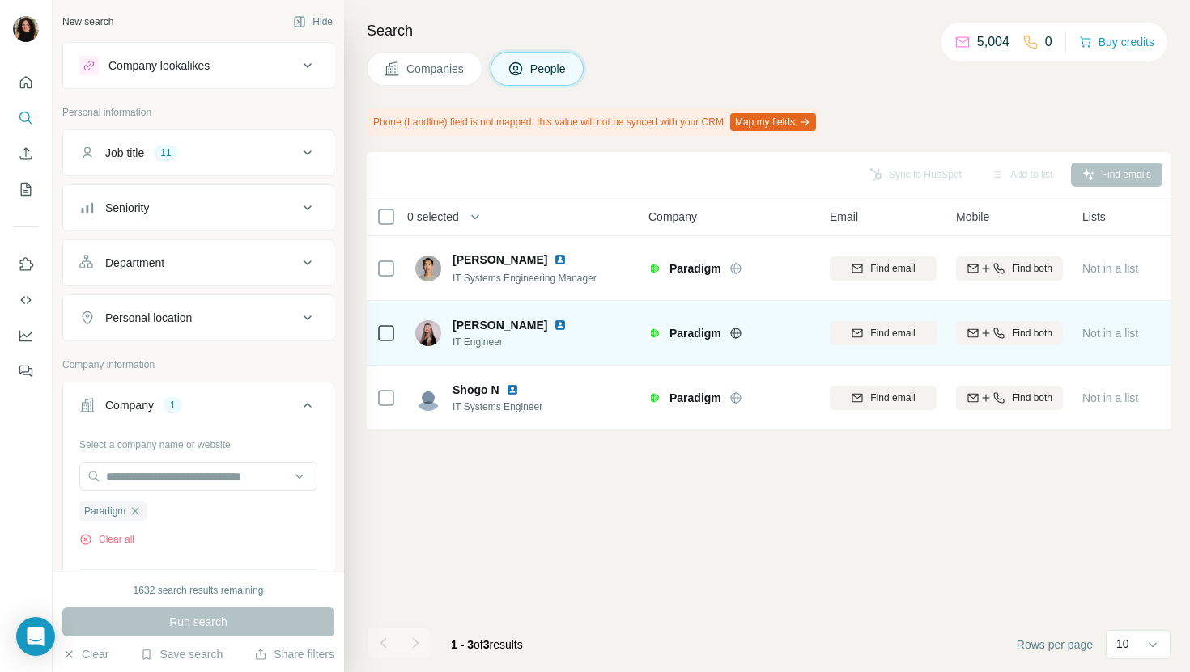
click at [554, 325] on img at bounding box center [560, 325] width 13 height 13
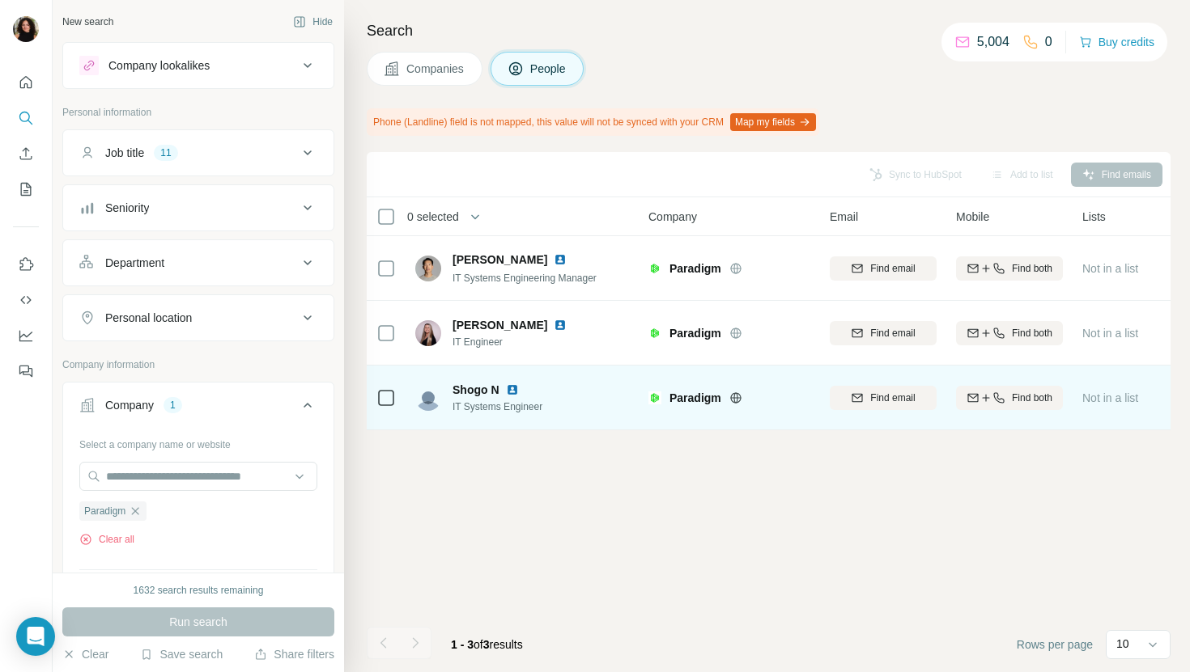
click at [514, 384] on img at bounding box center [512, 390] width 13 height 13
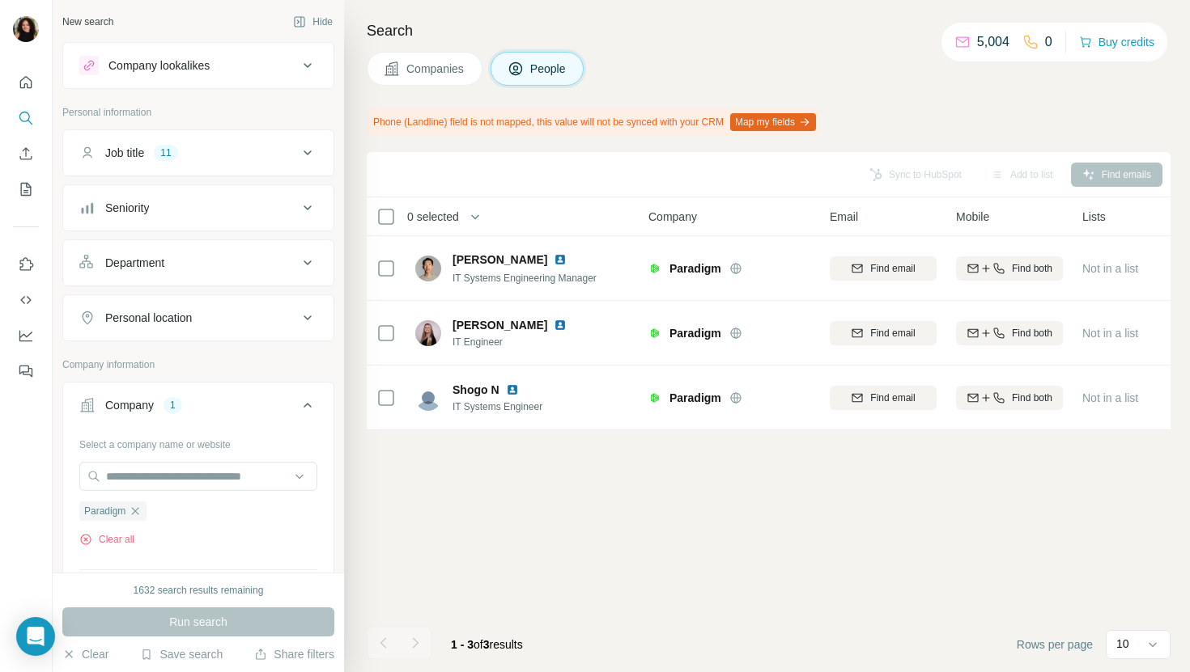
click at [391, 87] on div "Search Companies People Phone (Landline) field is not mapped, this value will n…" at bounding box center [767, 336] width 846 height 672
click at [393, 79] on button "Companies" at bounding box center [425, 69] width 116 height 34
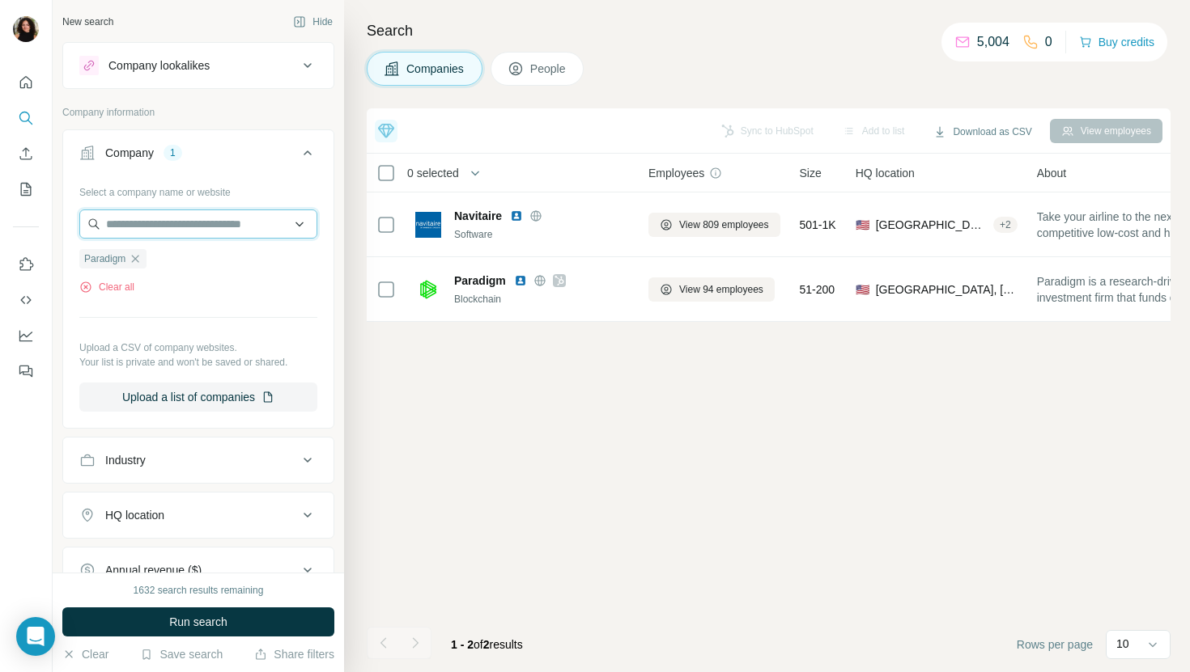
click at [225, 214] on input "text" at bounding box center [198, 224] width 238 height 29
paste input "**********"
type input "**********"
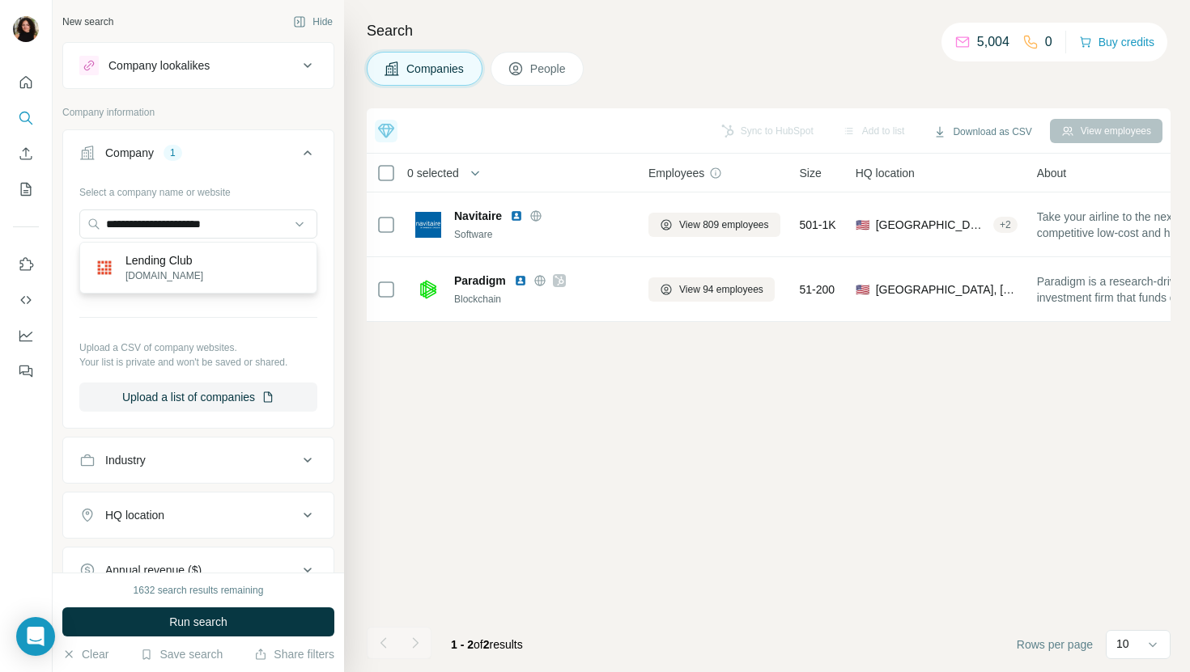
click at [247, 266] on div "Lending Club [DOMAIN_NAME]" at bounding box center [198, 268] width 230 height 44
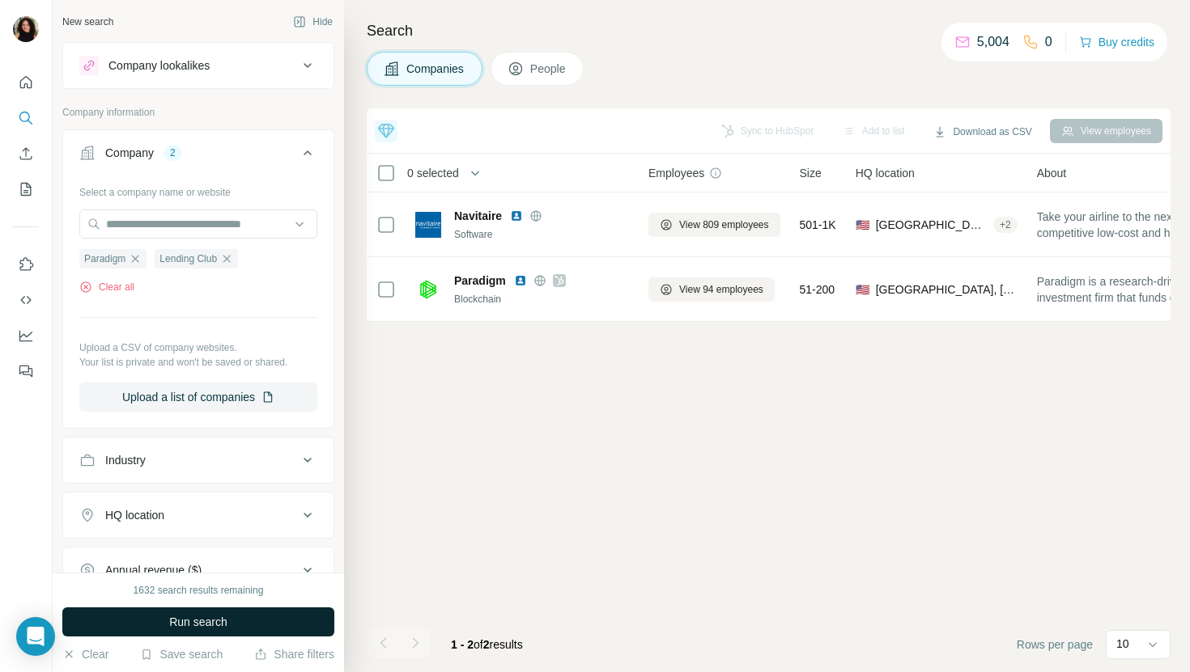
click at [210, 627] on span "Run search" at bounding box center [198, 622] width 58 height 16
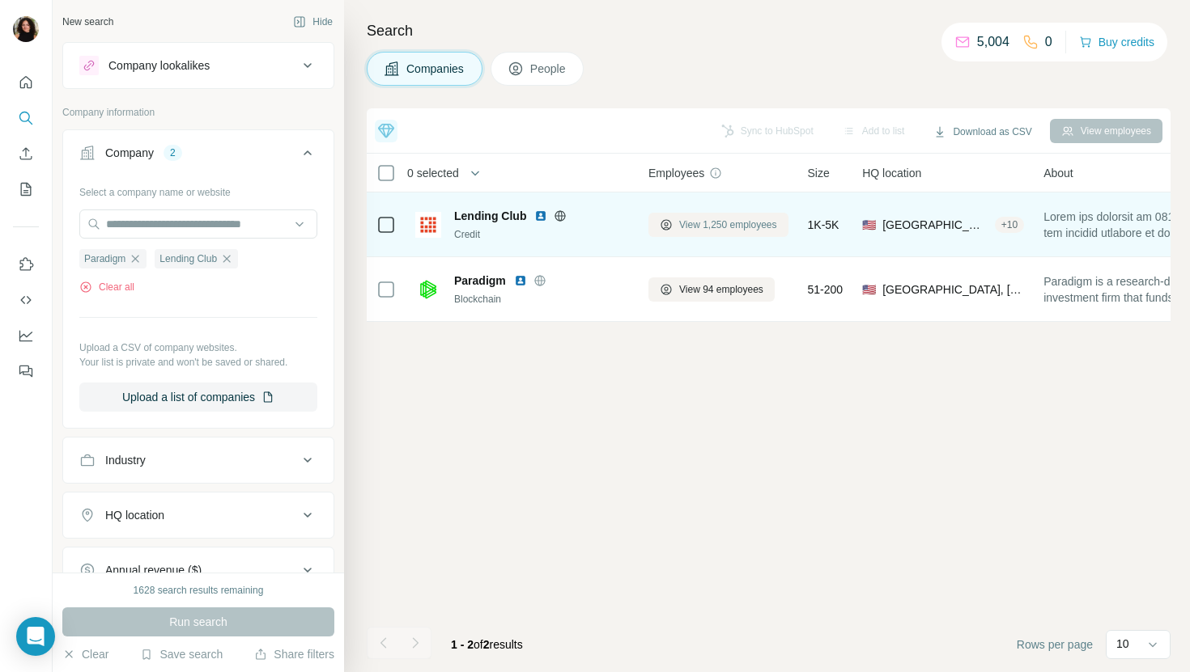
click at [755, 215] on button "View 1,250 employees" at bounding box center [718, 225] width 140 height 24
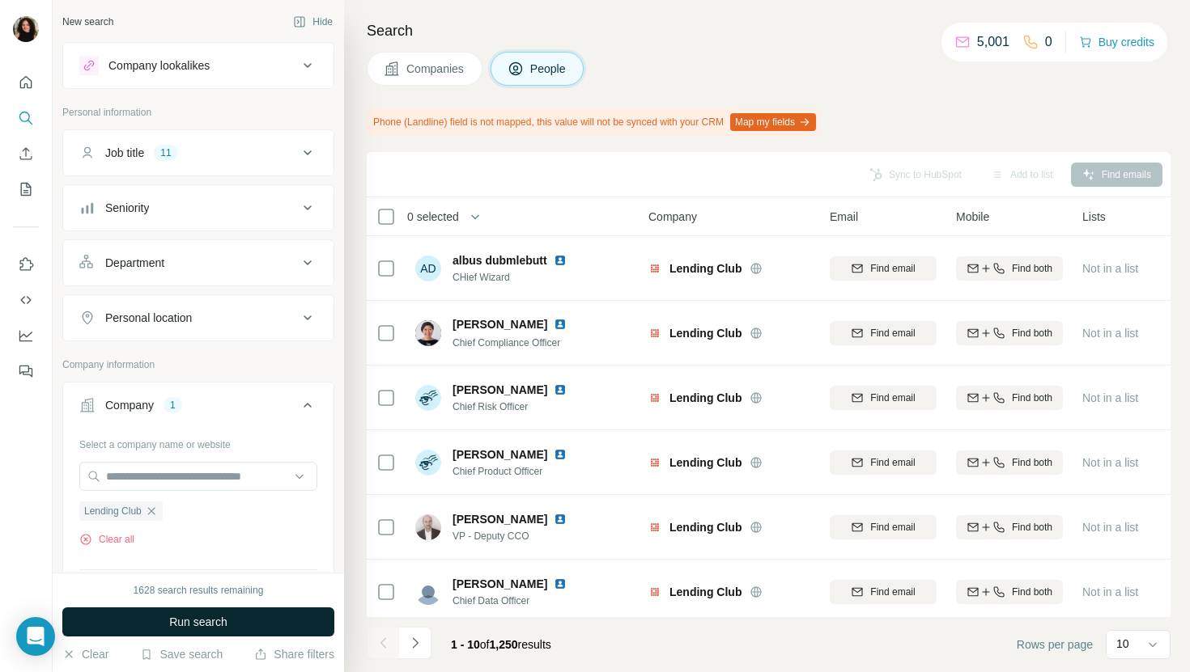
click at [229, 624] on button "Run search" at bounding box center [198, 622] width 272 height 29
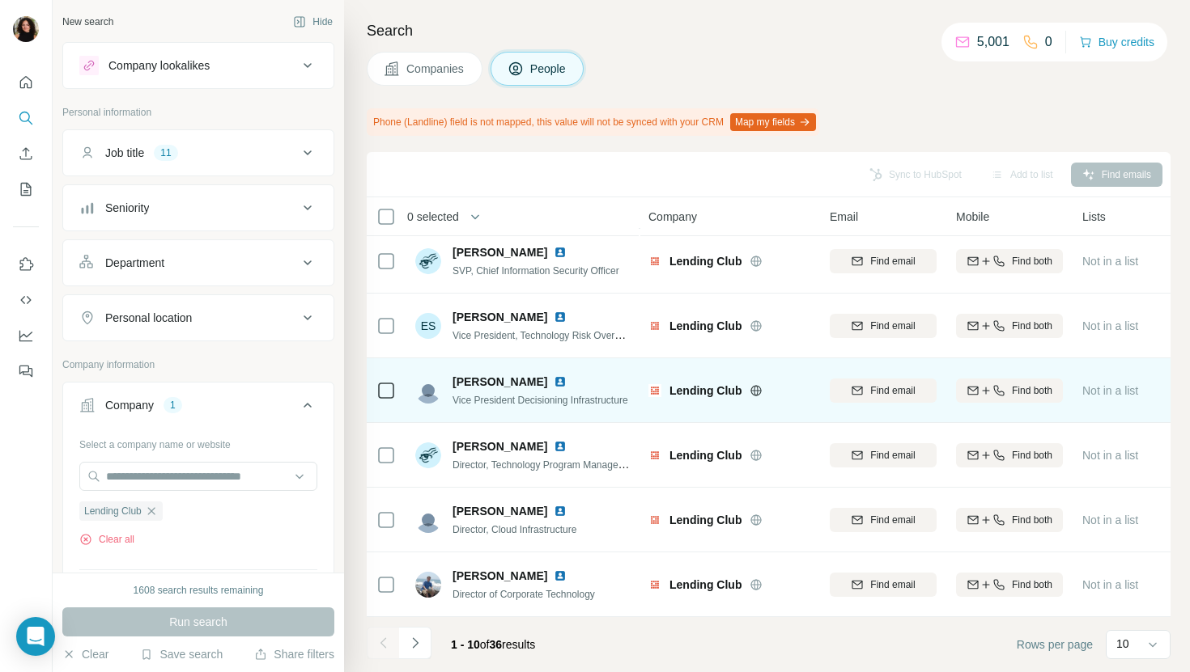
scroll to position [138, 0]
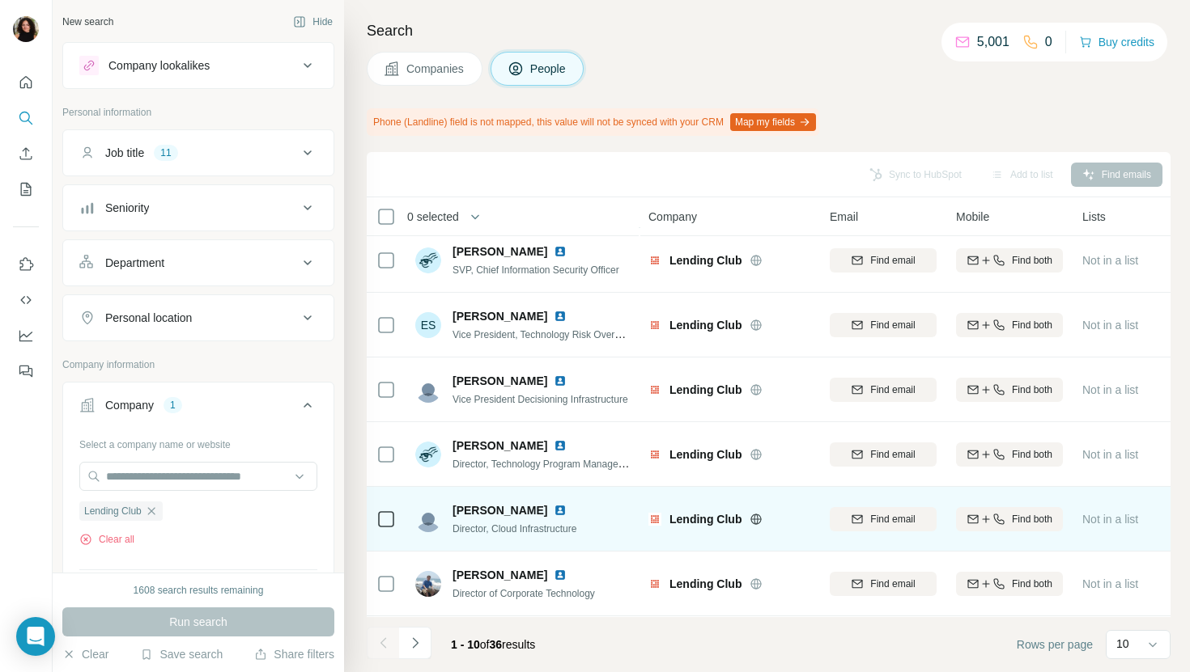
click at [554, 510] on img at bounding box center [560, 510] width 13 height 13
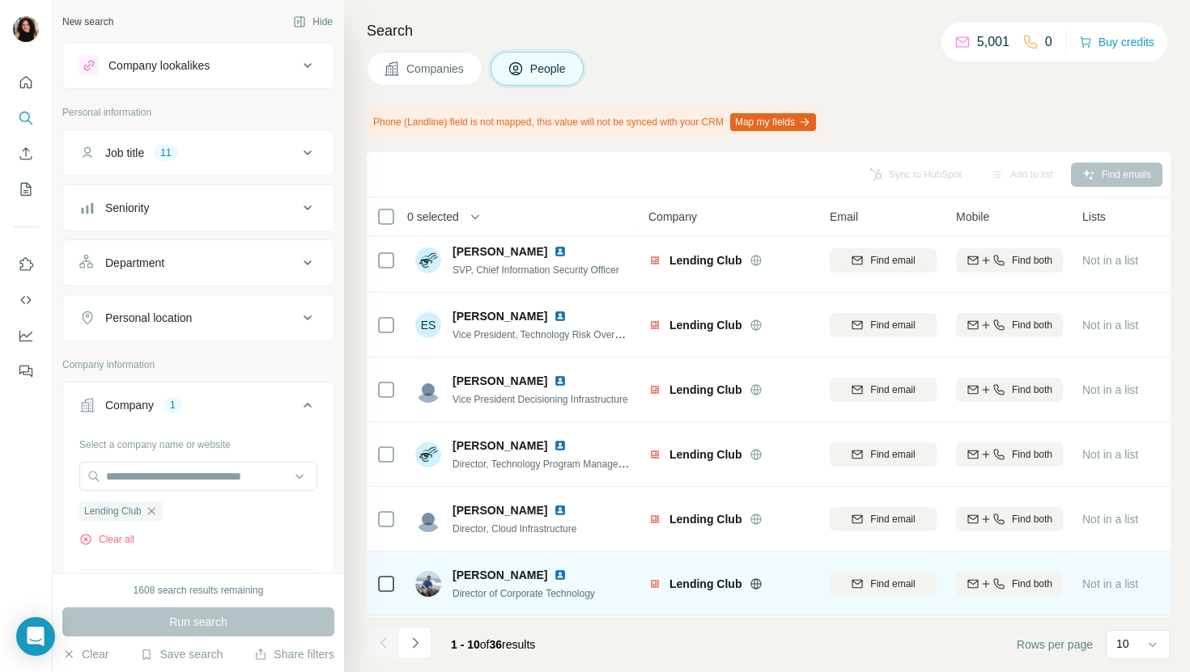
click at [554, 573] on img at bounding box center [560, 575] width 13 height 13
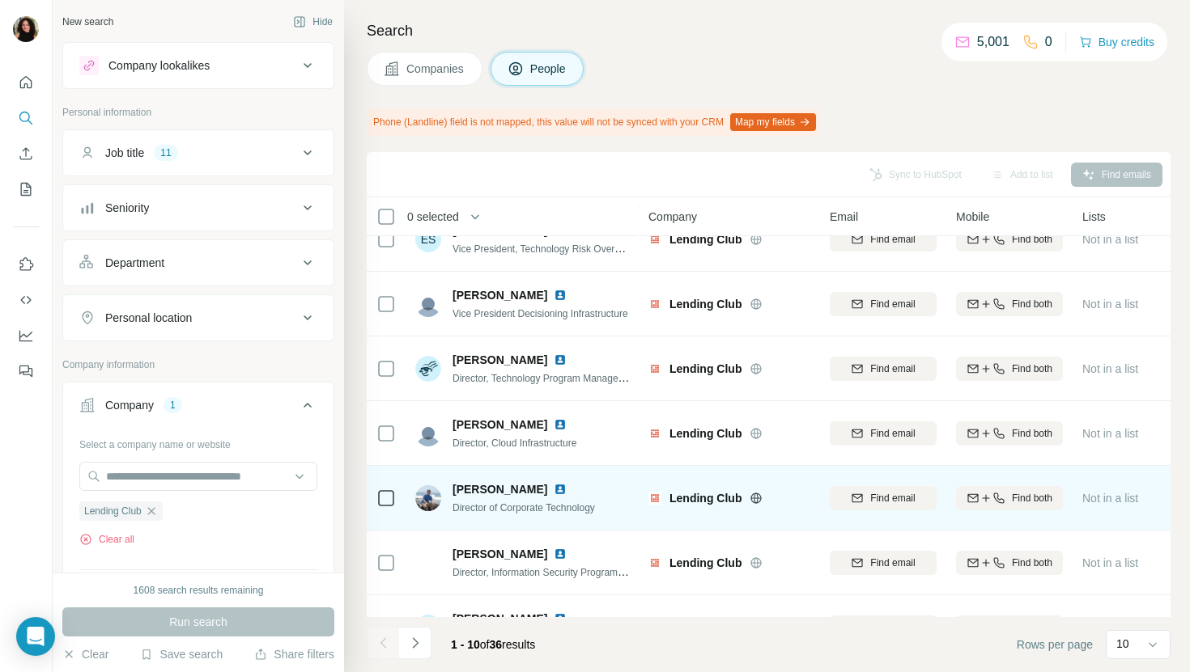
scroll to position [266, 0]
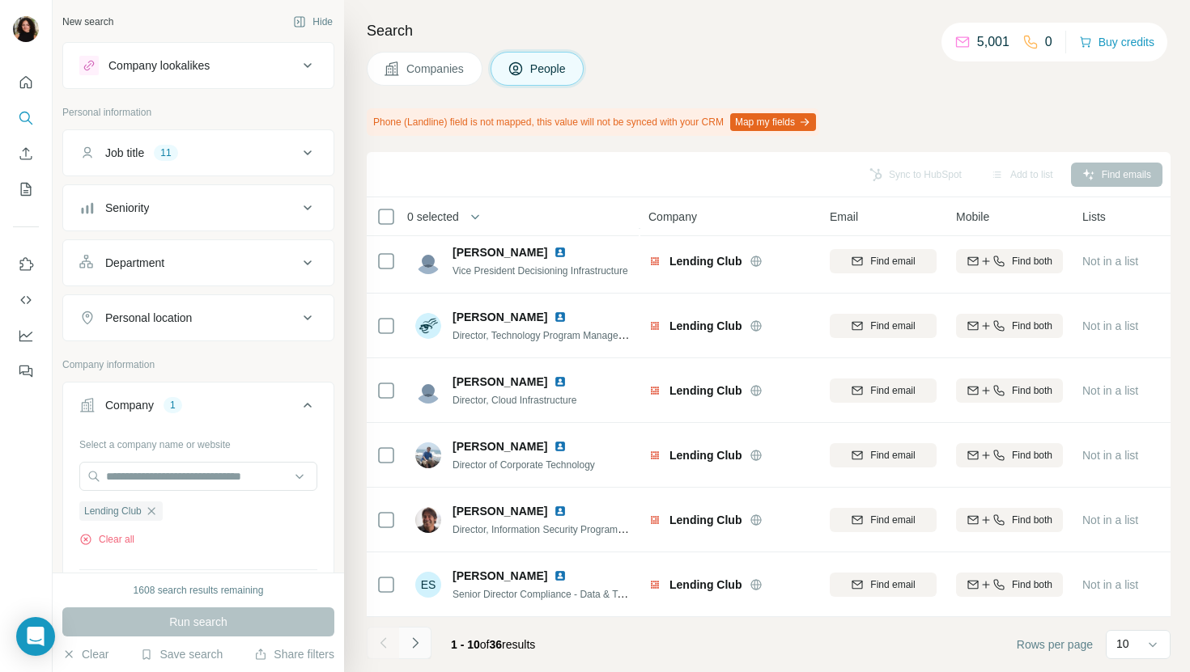
click at [406, 655] on button "Navigate to next page" at bounding box center [415, 643] width 32 height 32
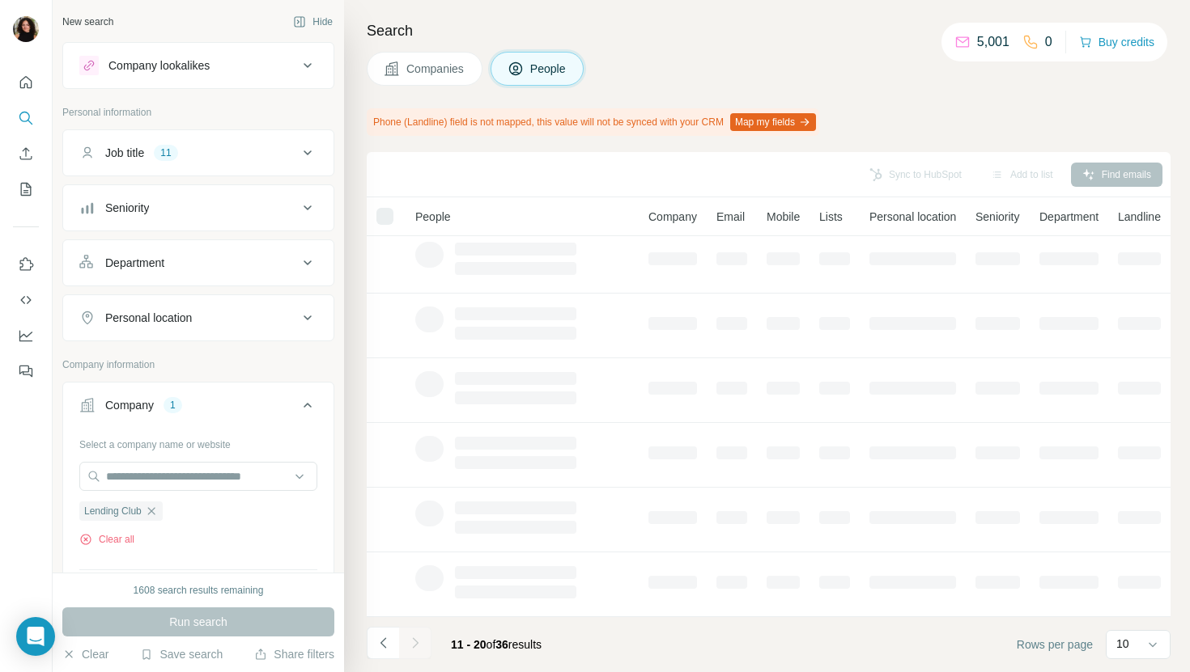
scroll to position [0, 0]
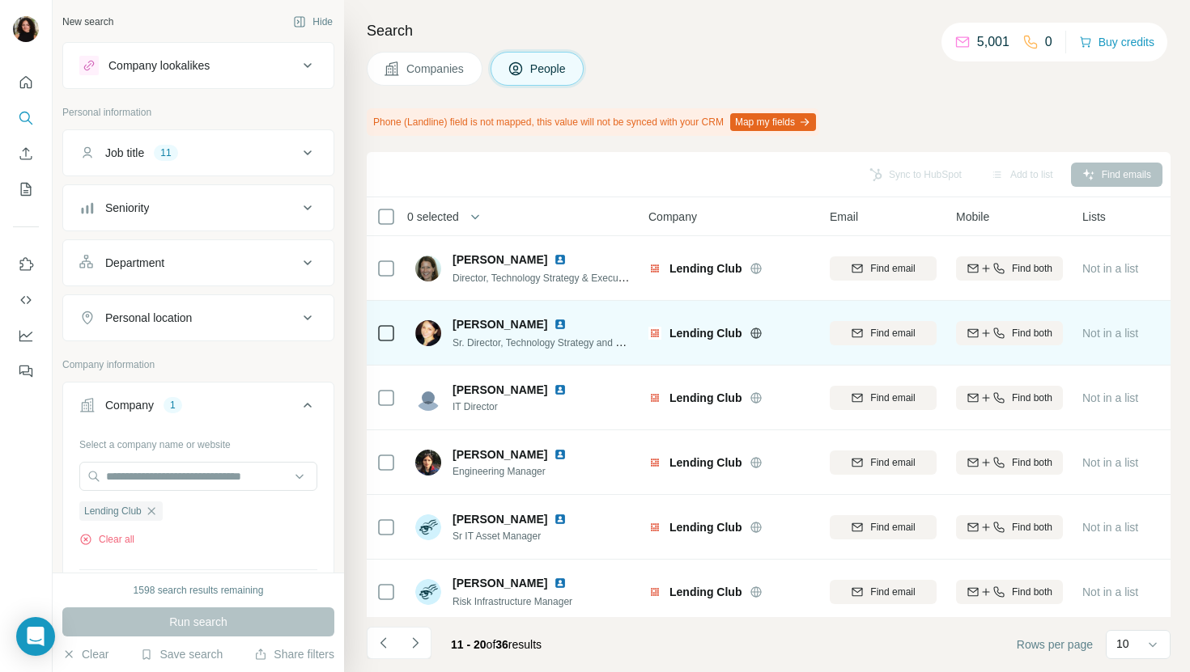
click at [554, 320] on img at bounding box center [560, 324] width 13 height 13
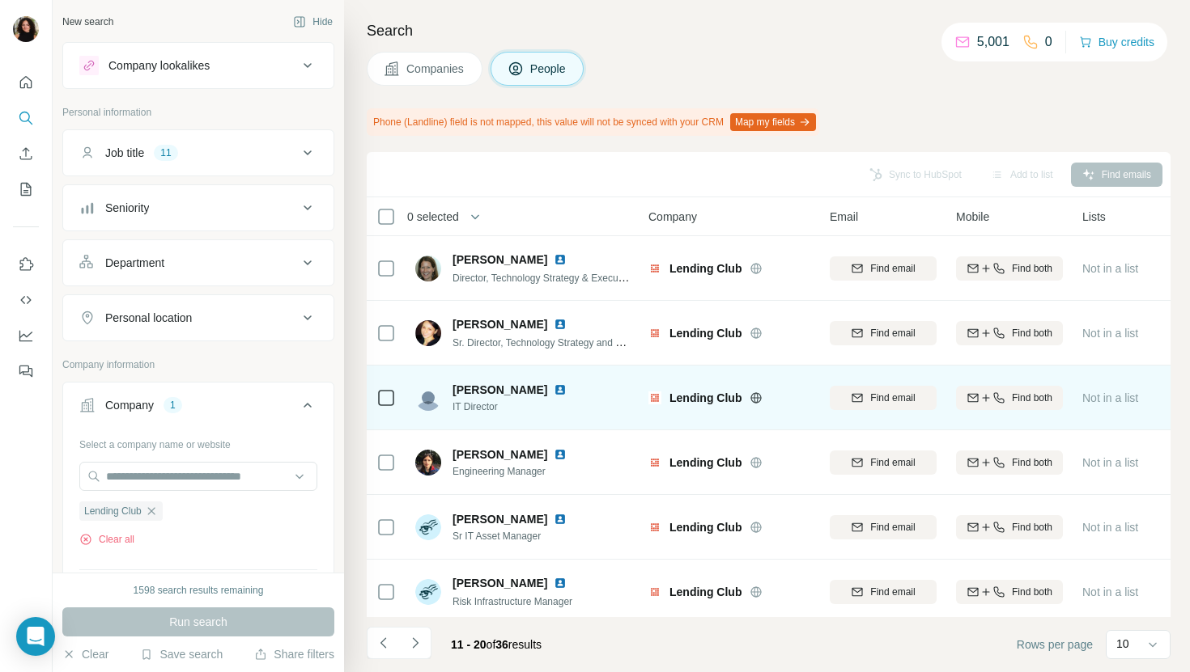
click at [554, 386] on img at bounding box center [560, 390] width 13 height 13
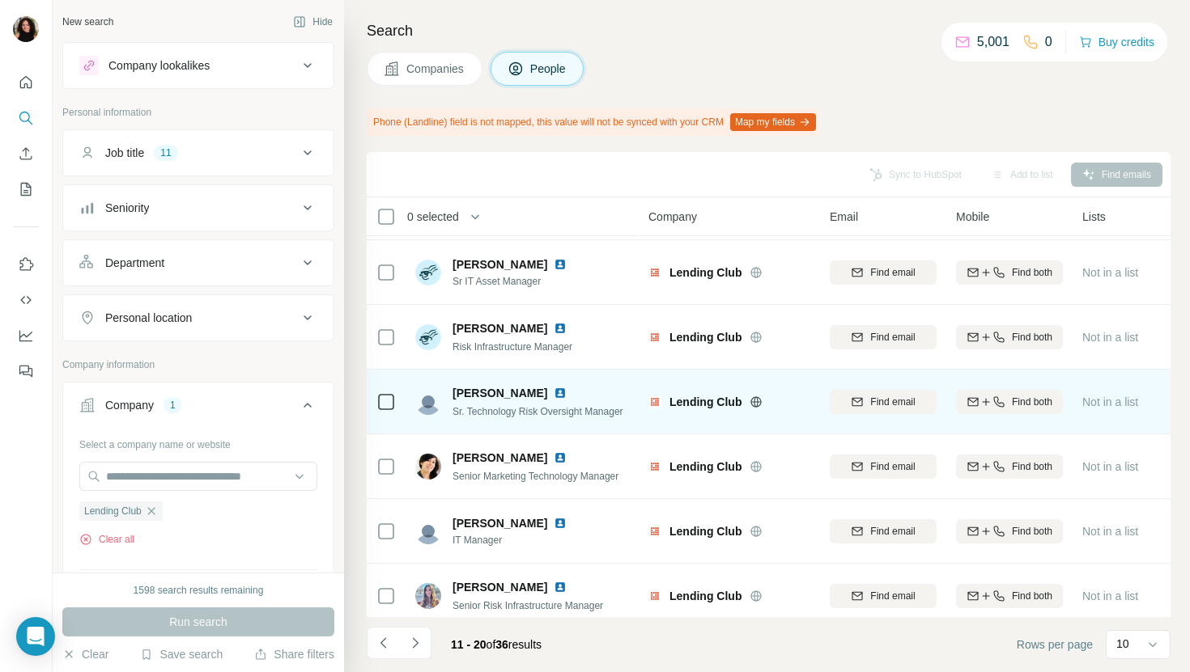
scroll to position [266, 0]
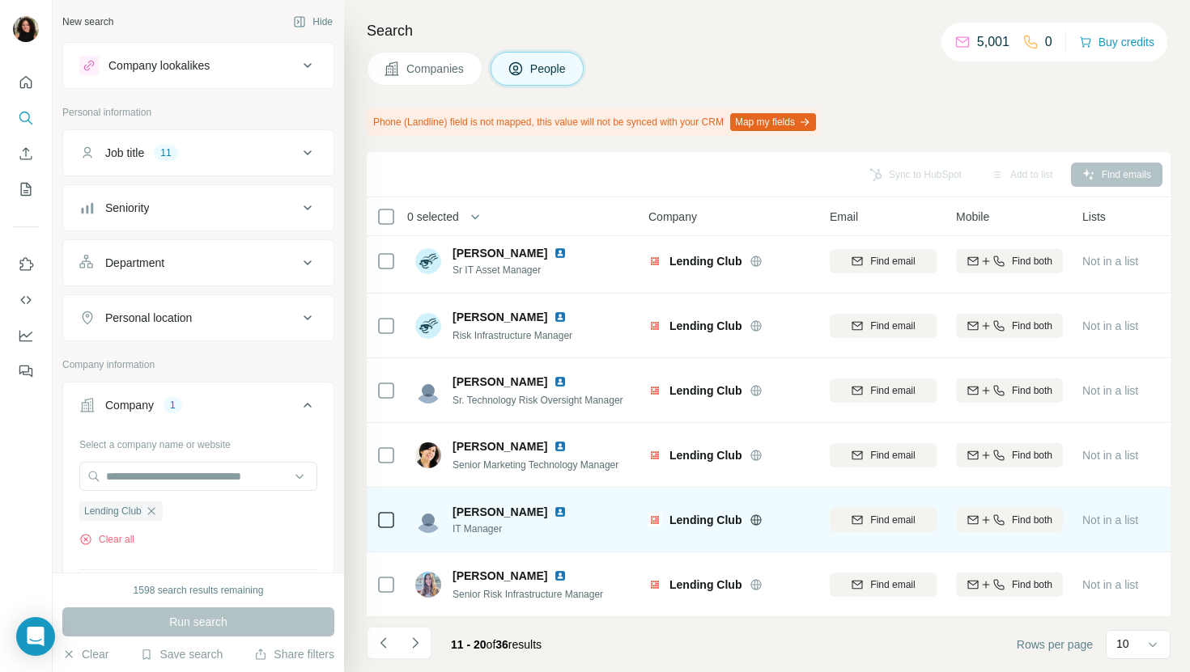
click at [554, 510] on img at bounding box center [560, 512] width 13 height 13
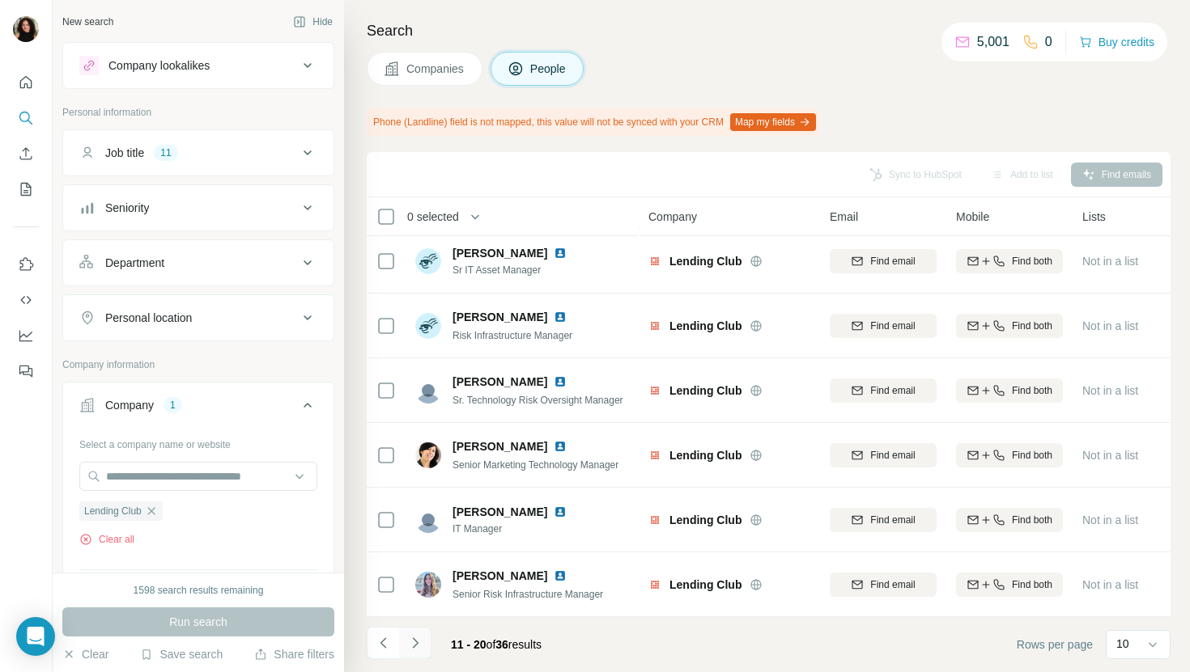
click at [425, 638] on button "Navigate to next page" at bounding box center [415, 643] width 32 height 32
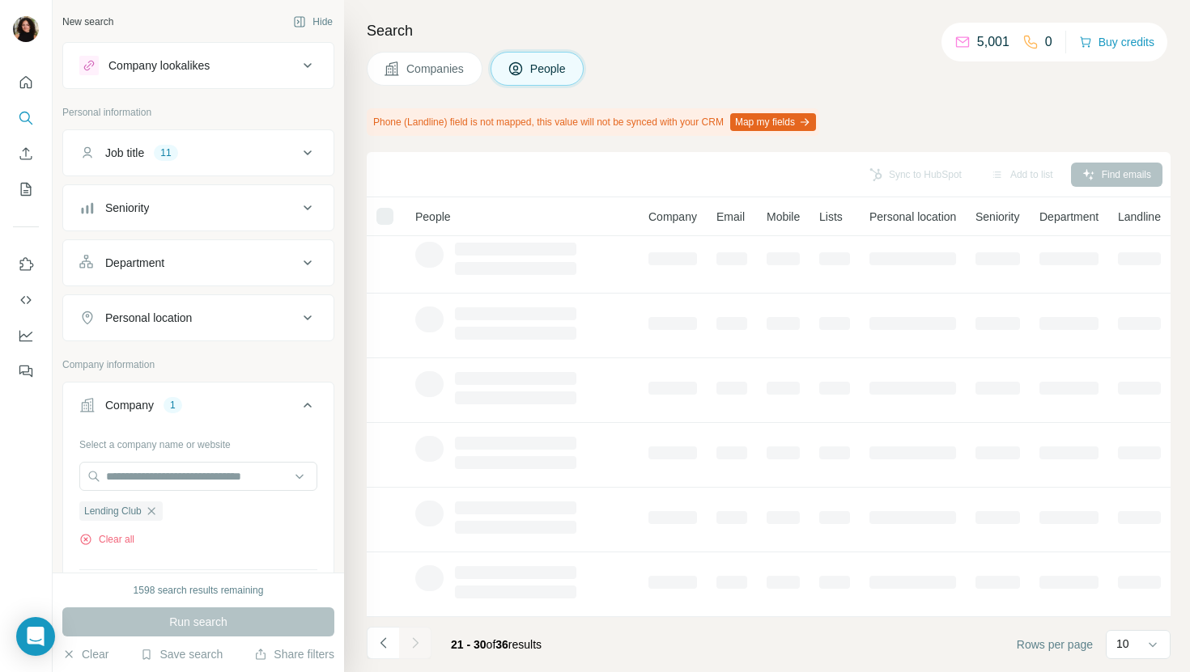
scroll to position [0, 0]
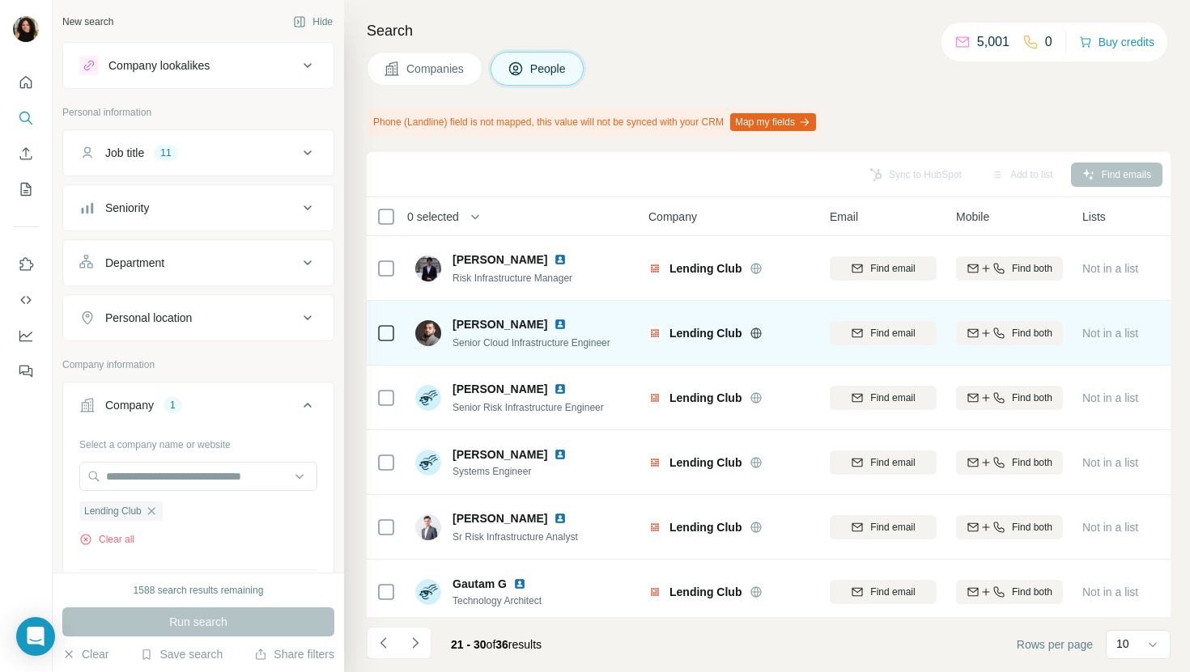
click at [566, 324] on img at bounding box center [560, 324] width 13 height 13
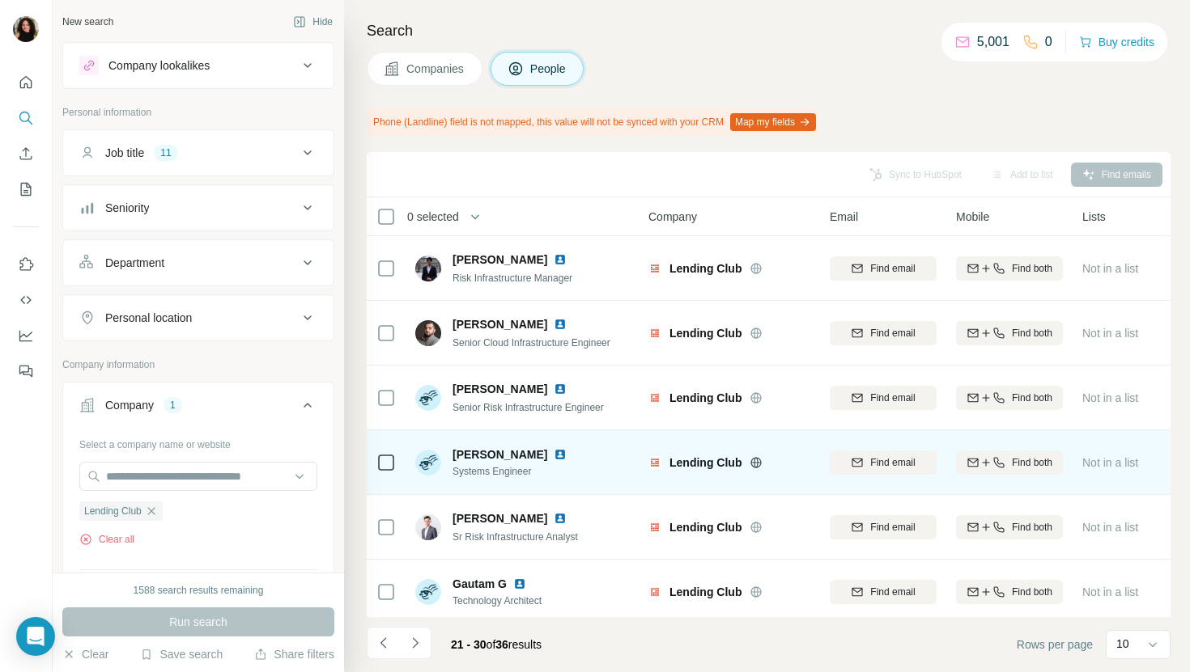
click at [554, 455] on img at bounding box center [560, 454] width 13 height 13
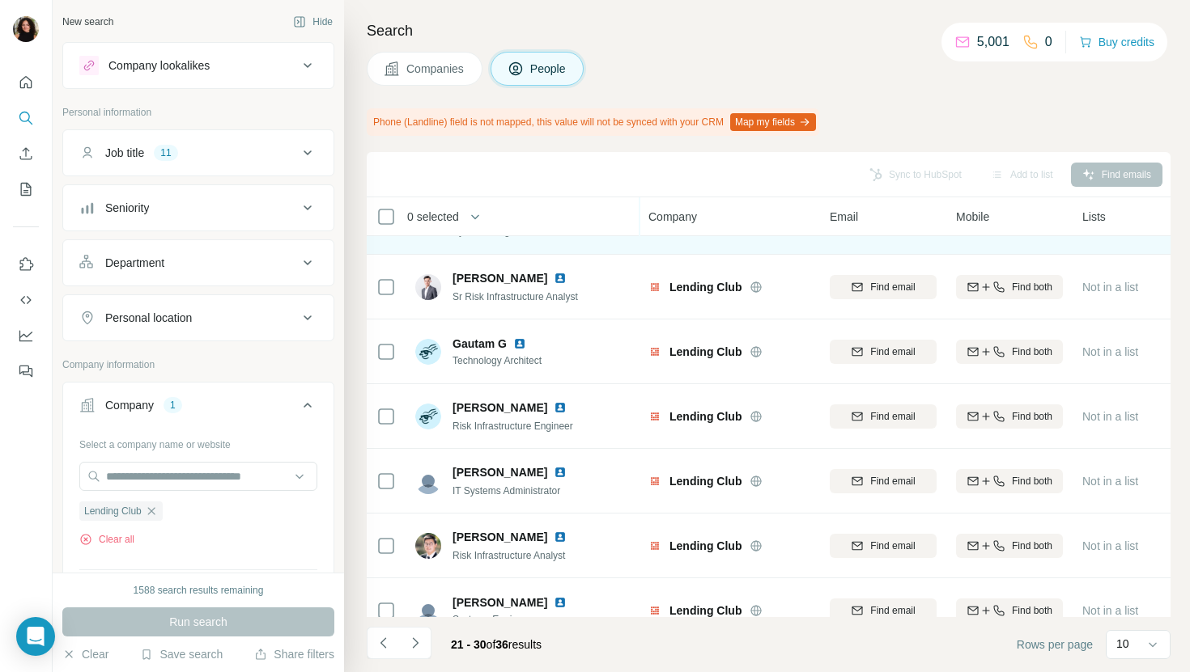
scroll to position [266, 0]
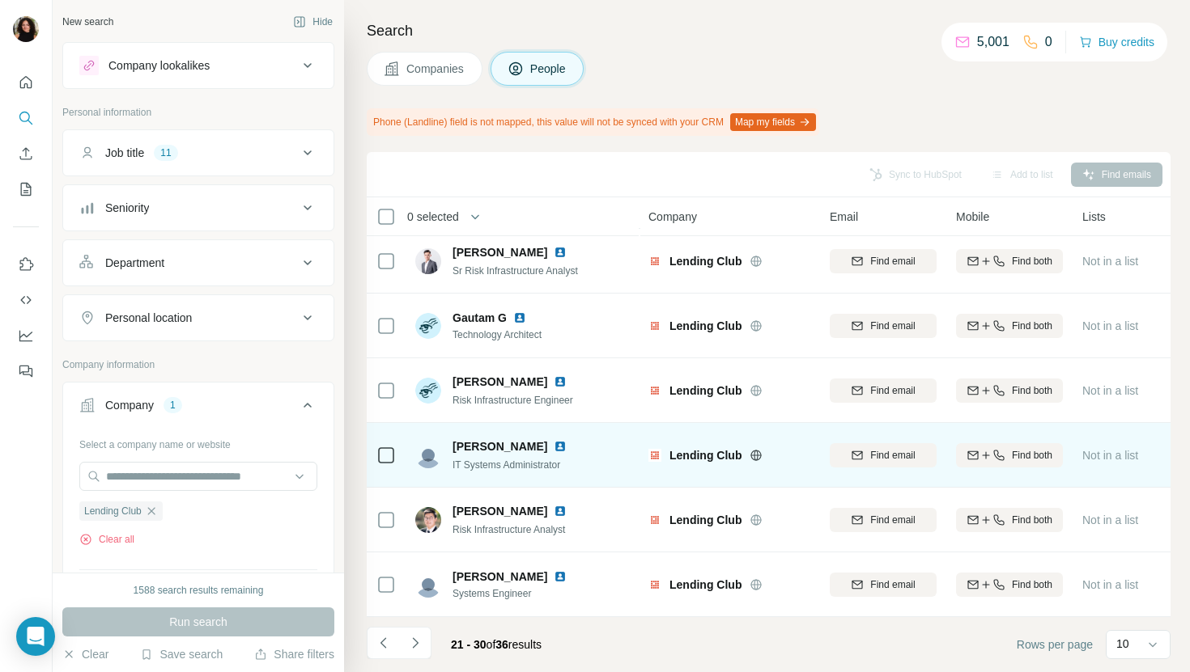
click at [554, 447] on img at bounding box center [560, 446] width 13 height 13
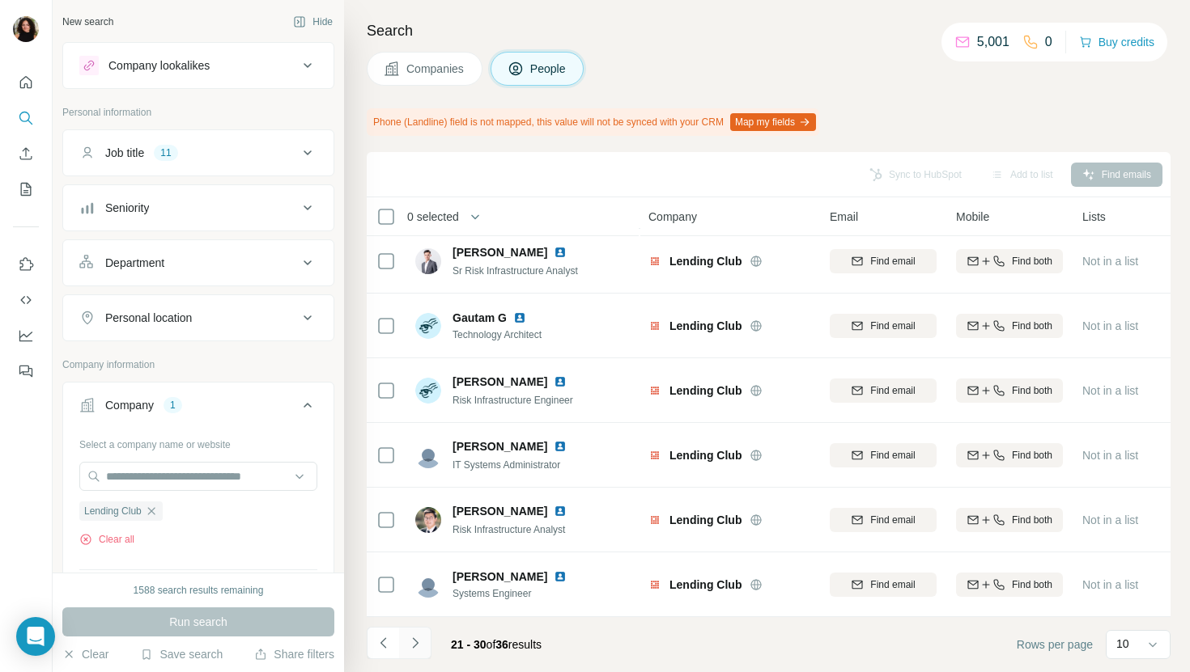
click at [418, 638] on icon "Navigate to next page" at bounding box center [415, 643] width 16 height 16
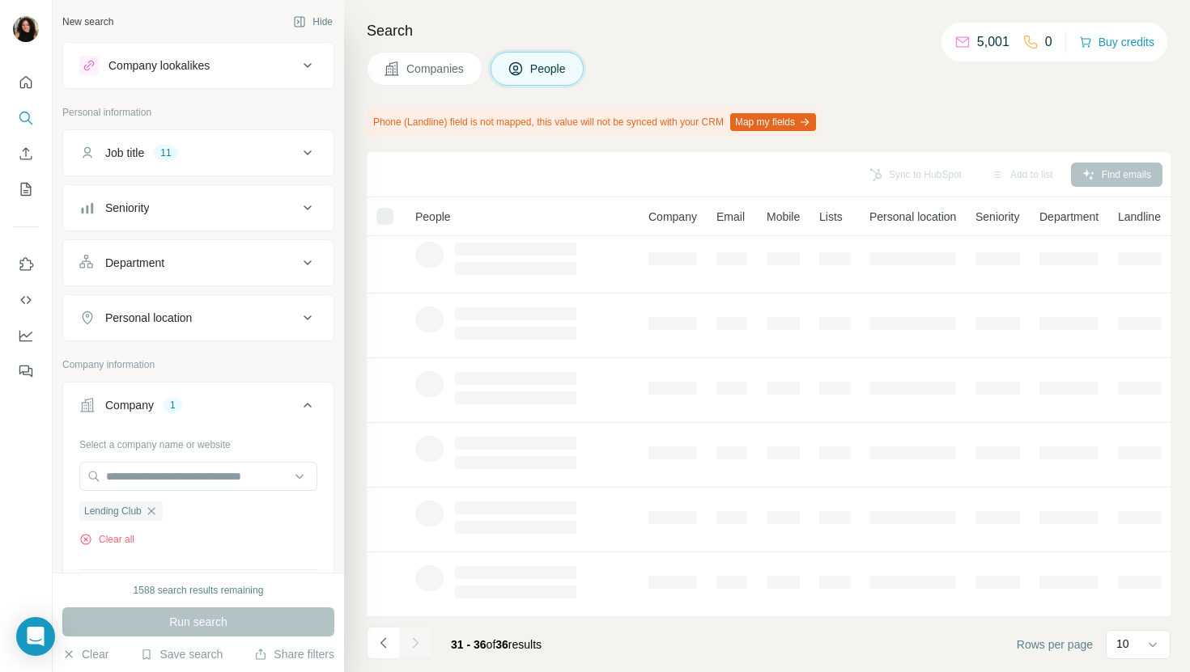
scroll to position [0, 0]
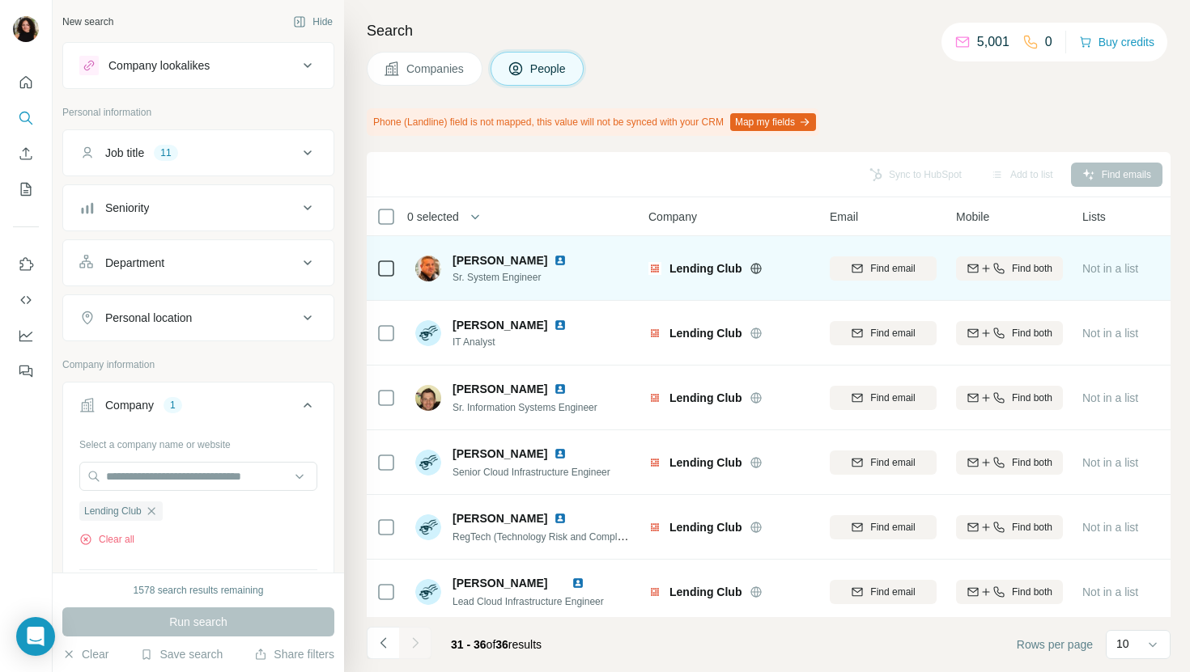
click at [566, 259] on img at bounding box center [560, 260] width 13 height 13
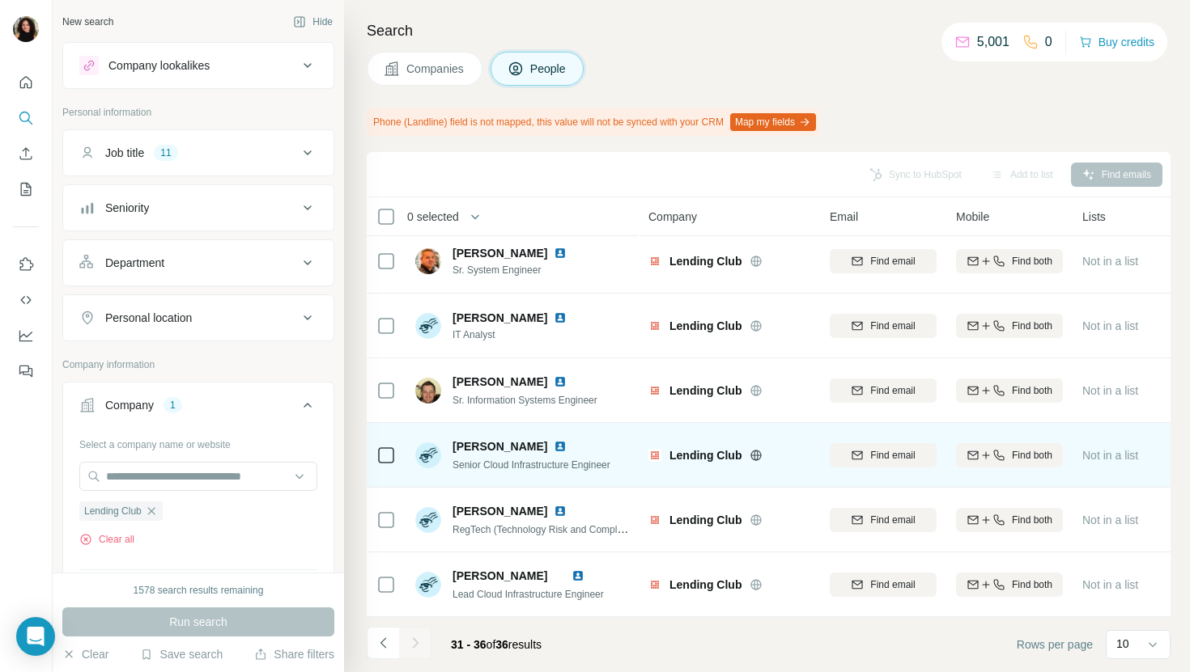
scroll to position [6, 0]
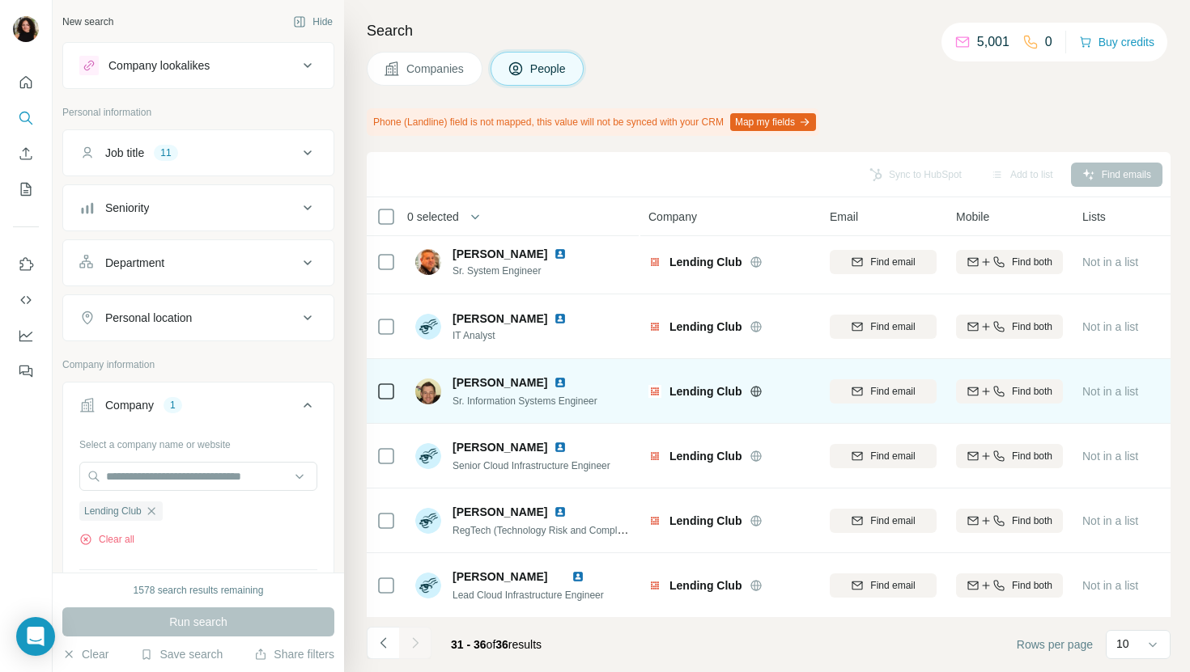
click at [554, 379] on img at bounding box center [560, 382] width 13 height 13
